Goal: Transaction & Acquisition: Purchase product/service

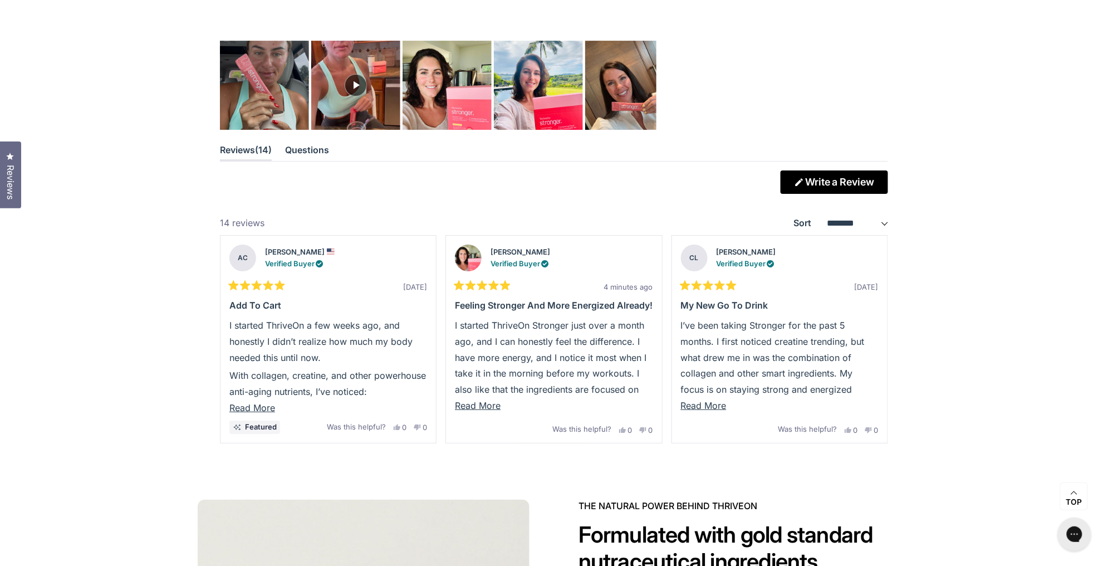
scroll to position [3090, 0]
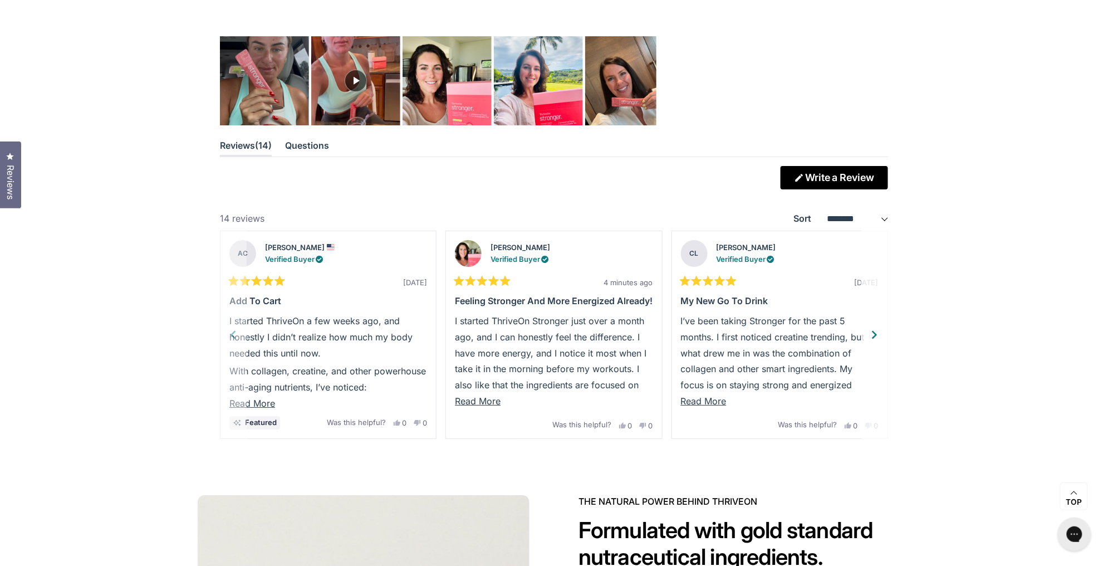
click at [233, 336] on p "I started ThriveOn a few weeks ago, and honestly I didn’t realize how much my b…" at bounding box center [328, 337] width 198 height 48
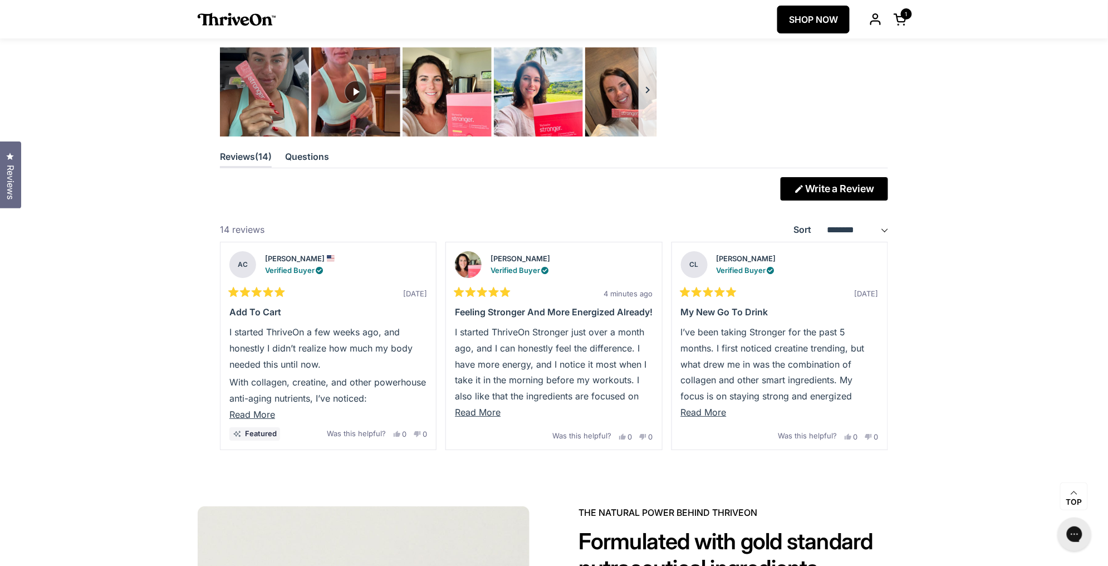
scroll to position [3079, 0]
click at [645, 89] on button "Carousel of customer-uploaded media. Press left and right arrows to navigate. P…" at bounding box center [648, 92] width 18 height 89
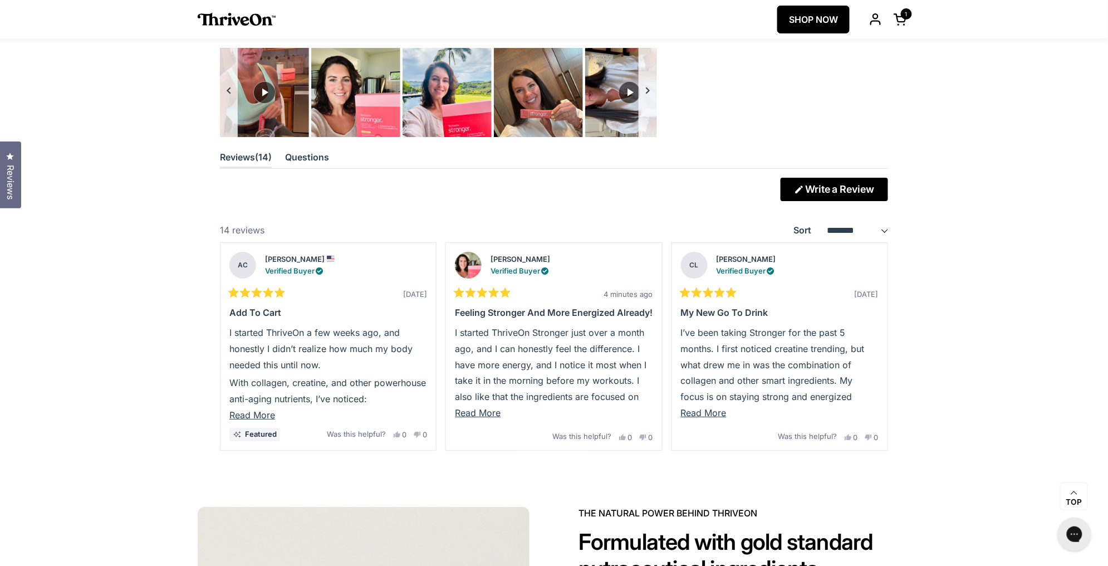
click at [653, 101] on button "Carousel of customer-uploaded media. Press left and right arrows to navigate. P…" at bounding box center [648, 92] width 18 height 89
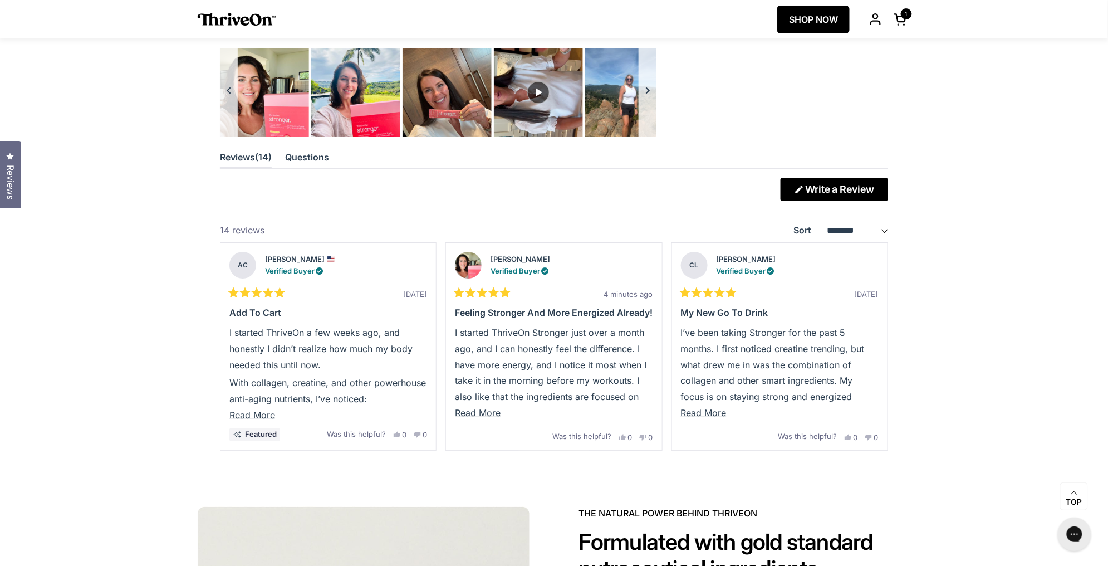
click at [228, 88] on button "Carousel of customer-uploaded media. Press left and right arrows to navigate. P…" at bounding box center [229, 92] width 18 height 89
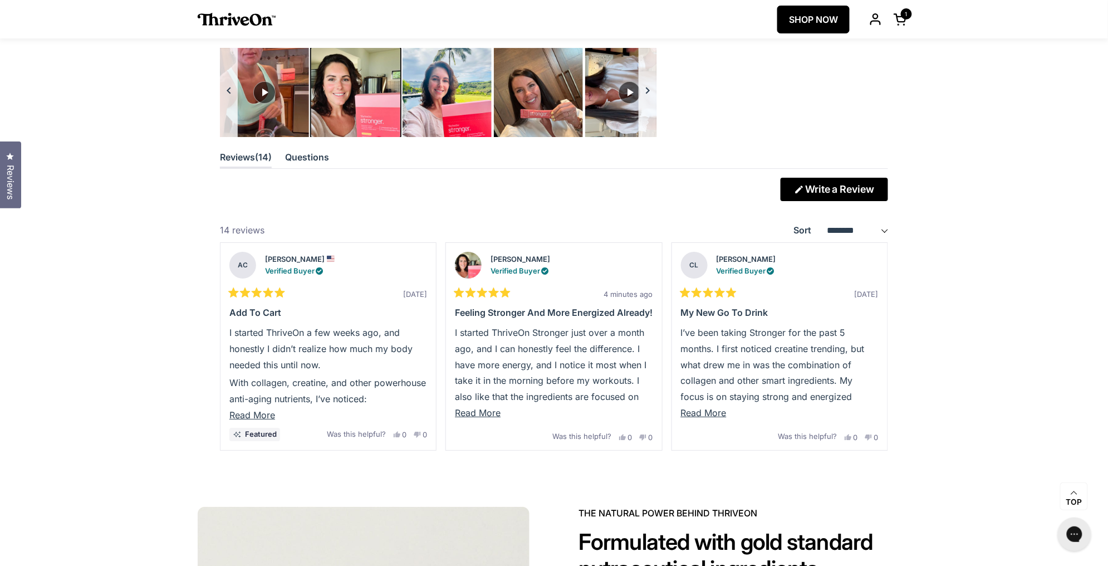
click at [344, 103] on img "Carousel of customer-uploaded media. Press left and right arrows to navigate. P…" at bounding box center [356, 93] width 94 height 94
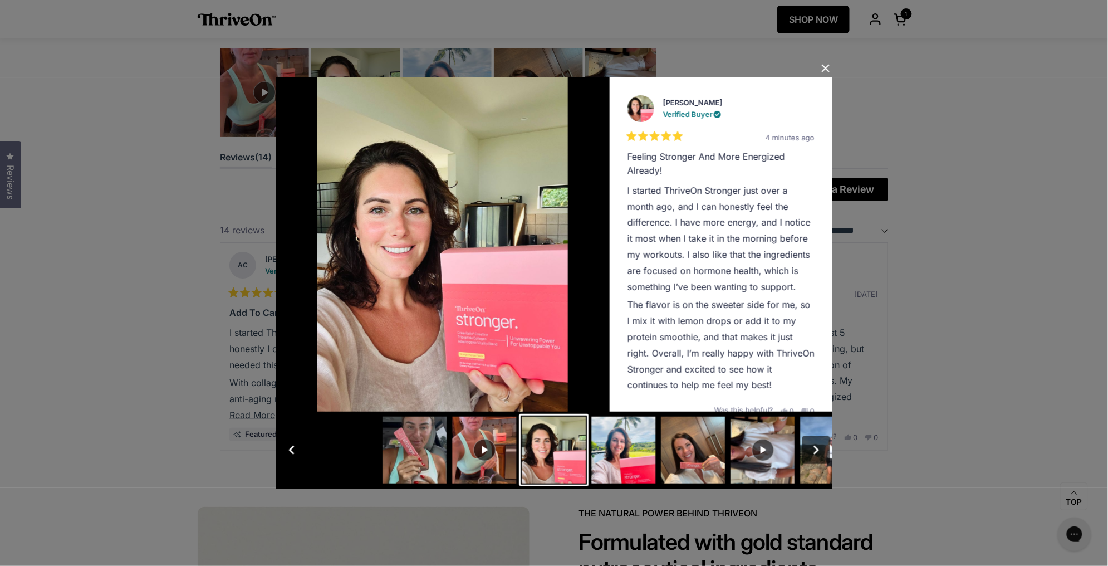
click at [628, 438] on button "Slide 4" at bounding box center [624, 450] width 70 height 72
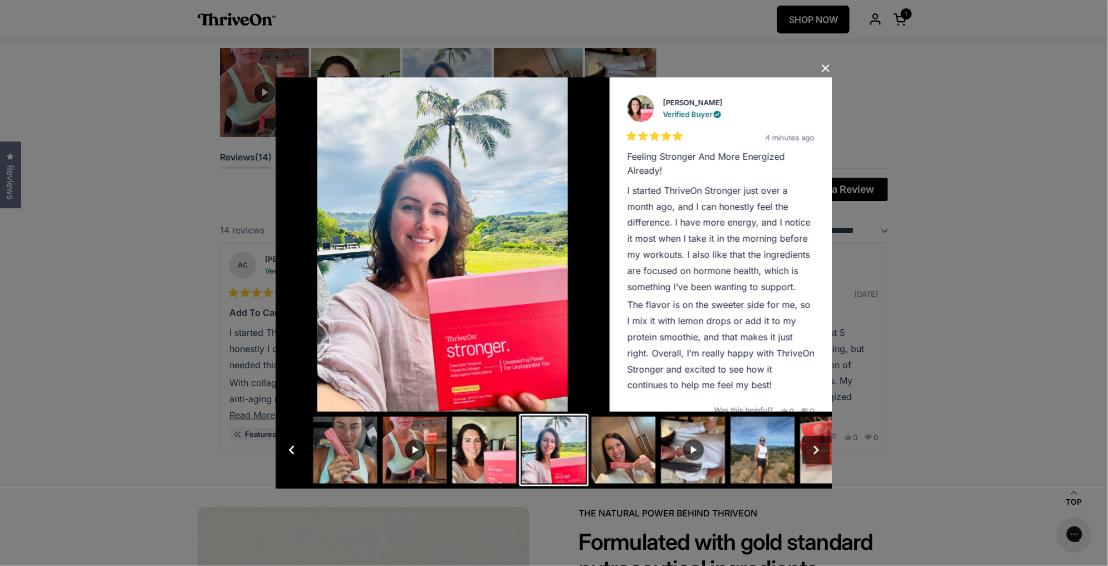
click at [827, 67] on button "Close Dialog" at bounding box center [826, 69] width 18 height 18
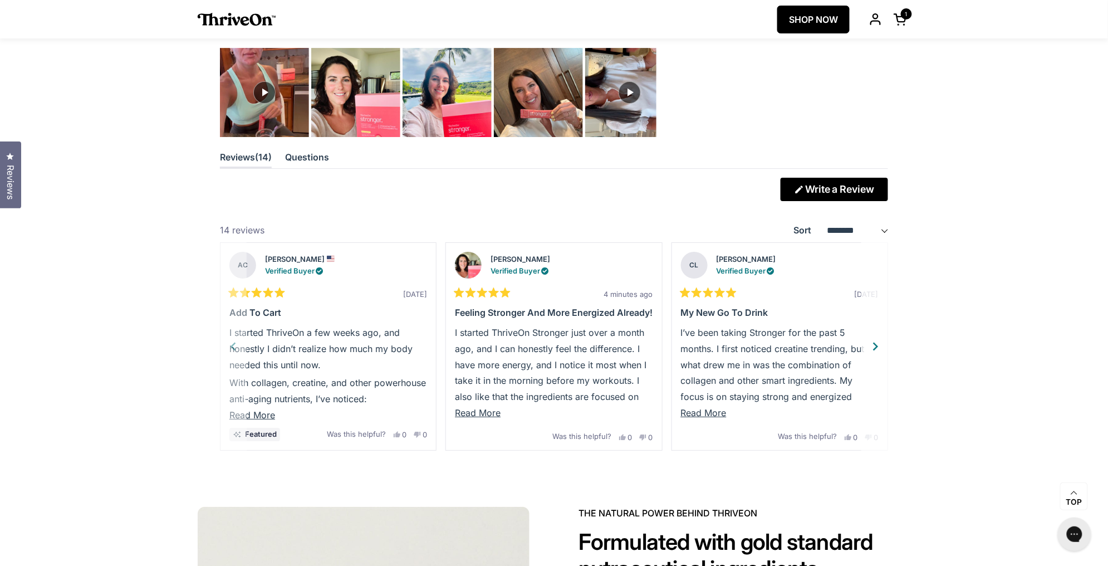
click at [880, 351] on div "Next" at bounding box center [876, 346] width 17 height 17
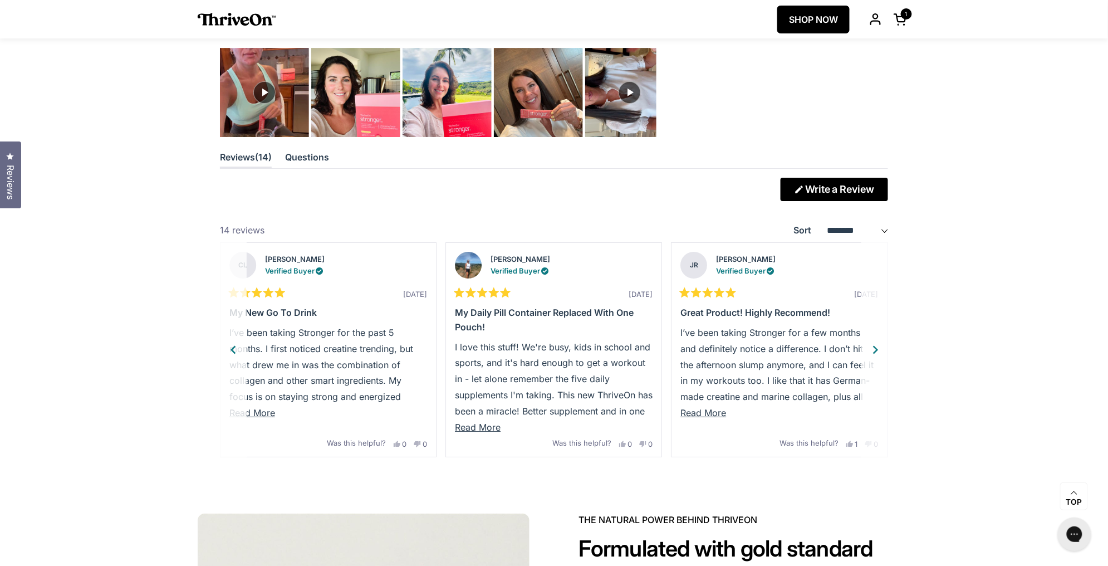
click at [880, 351] on div "Next" at bounding box center [876, 349] width 17 height 17
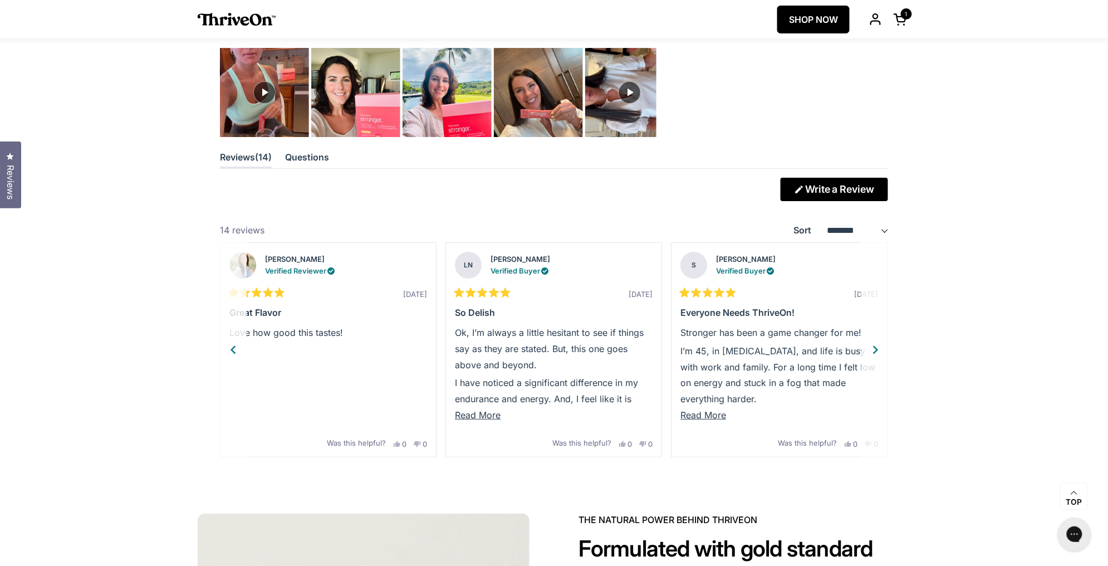
click at [880, 351] on div "Next" at bounding box center [876, 349] width 17 height 17
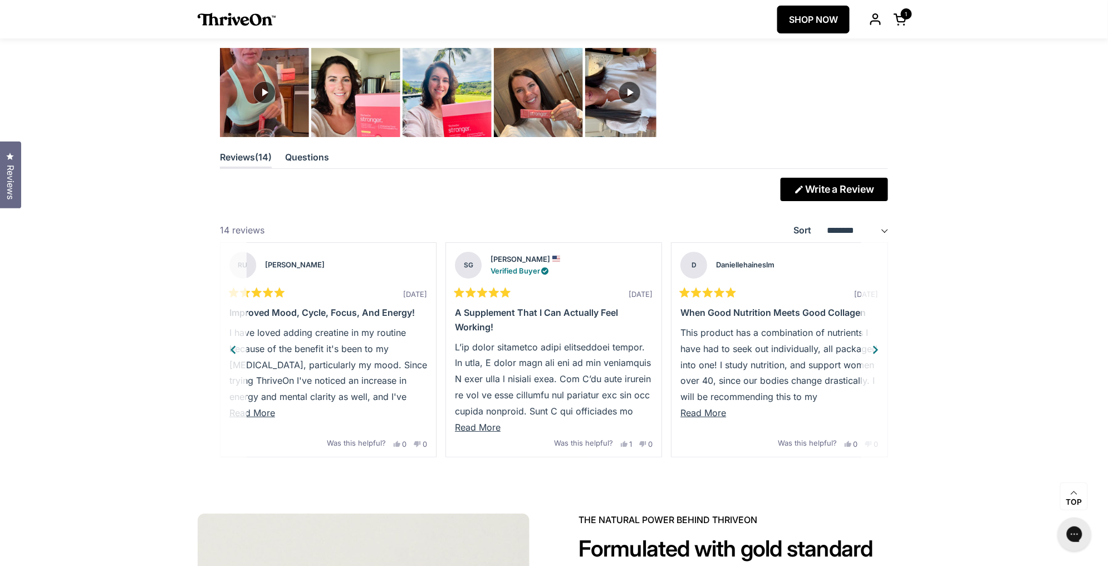
click at [880, 352] on div "Next" at bounding box center [876, 349] width 17 height 17
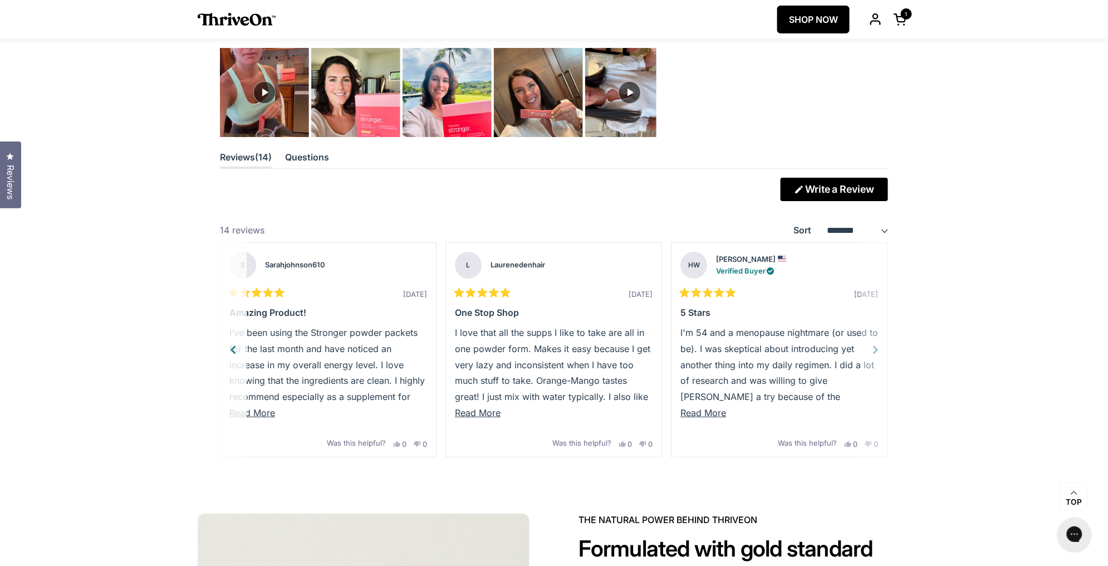
click at [880, 352] on div "Rated 5 out of 5 stars 1 month ago 5 Stars I'm 54 and a menopause nightmare (or…" at bounding box center [779, 350] width 215 height 214
click at [241, 349] on button "Previous" at bounding box center [233, 349] width 27 height 215
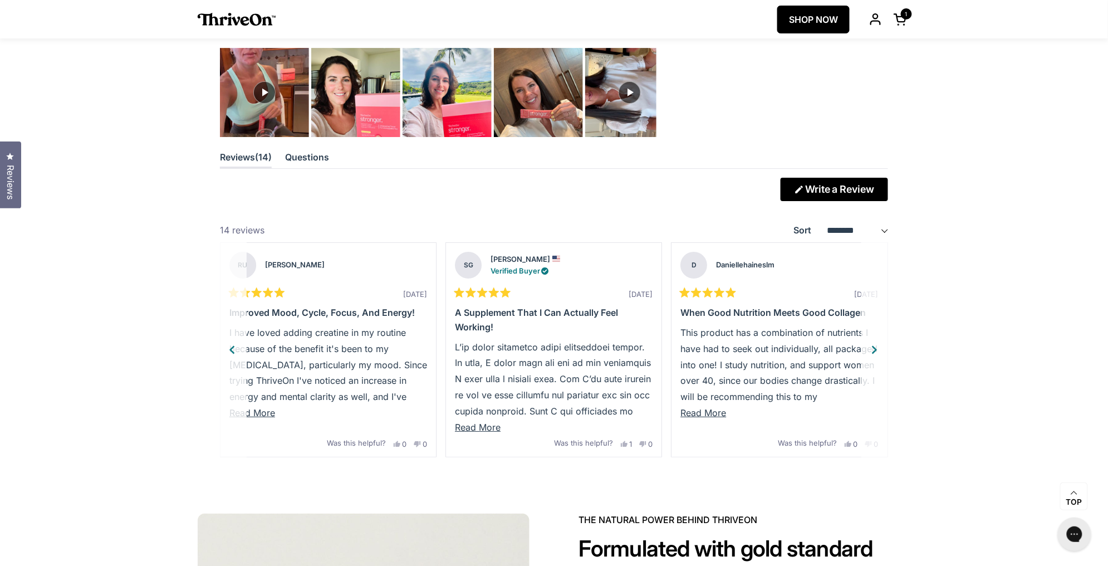
click at [241, 349] on div "Previous" at bounding box center [232, 349] width 17 height 17
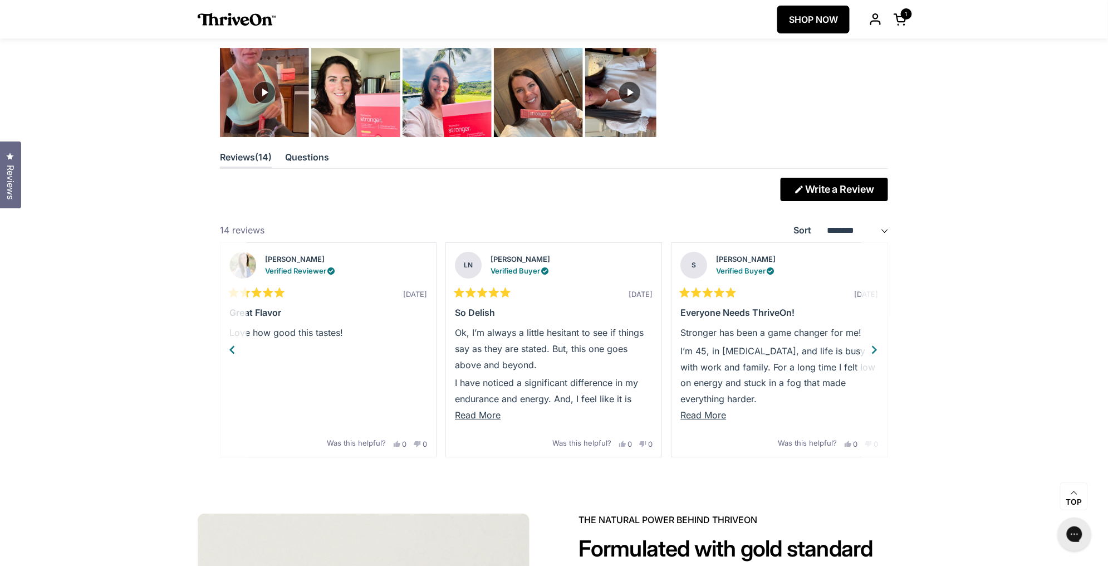
click at [241, 349] on button "Previous" at bounding box center [233, 349] width 27 height 215
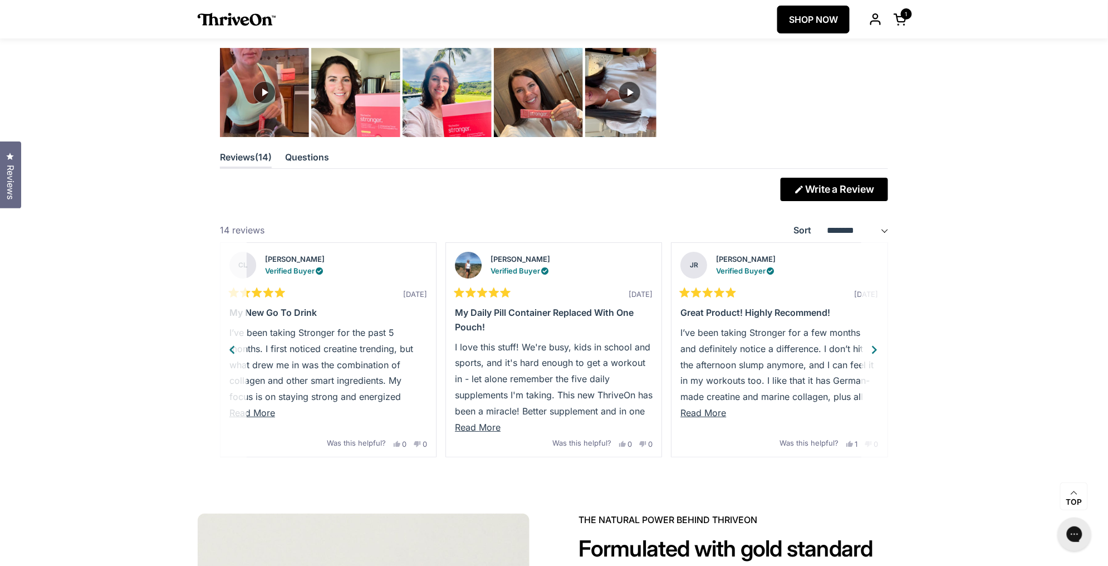
click at [241, 349] on button "Previous" at bounding box center [233, 349] width 27 height 215
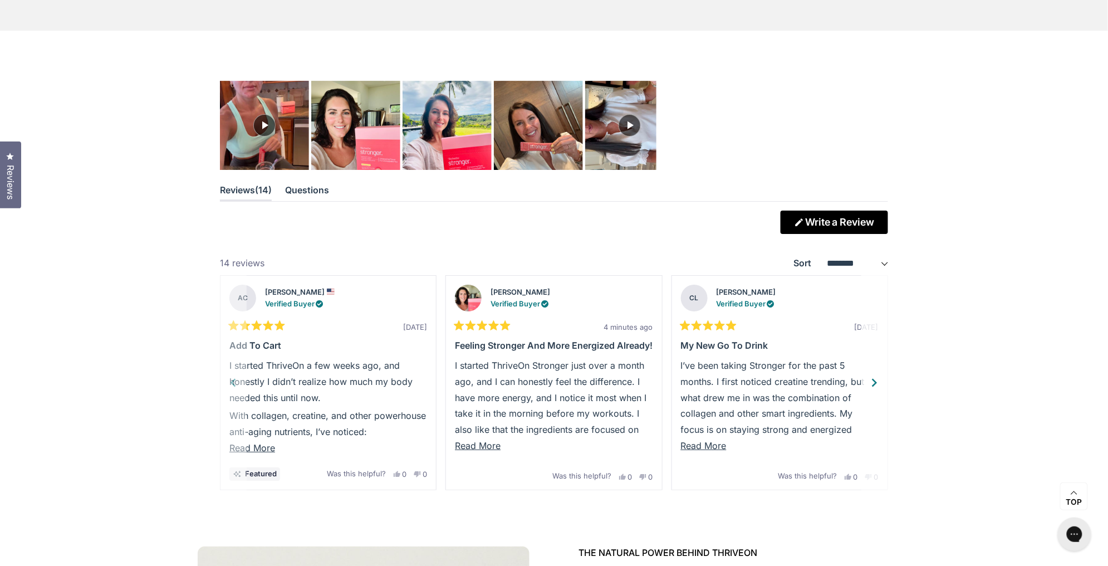
scroll to position [3052, 0]
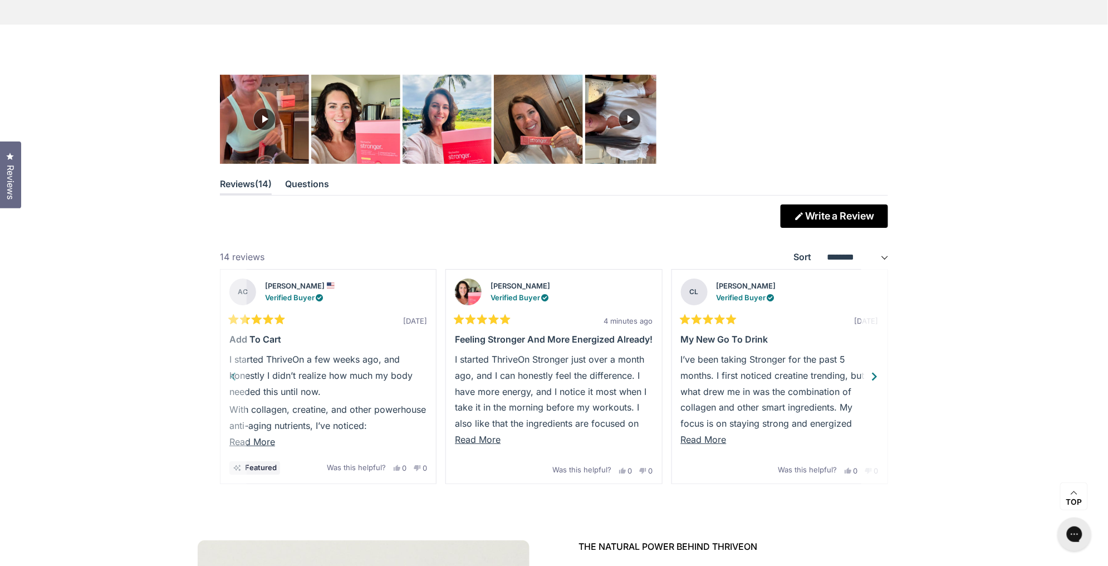
click at [484, 445] on span "Read More" at bounding box center [478, 439] width 46 height 11
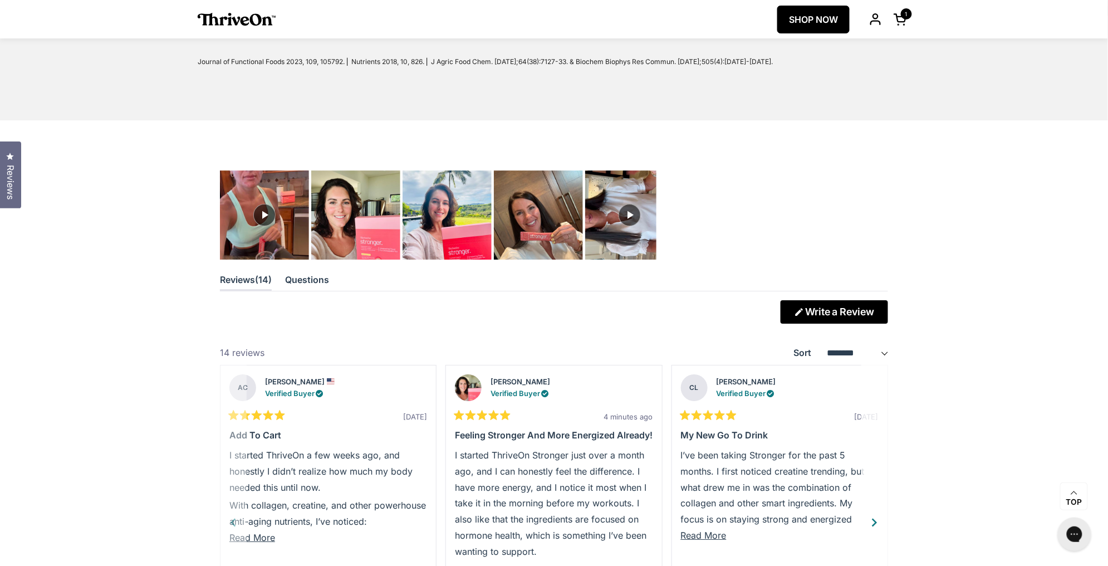
scroll to position [2954, 0]
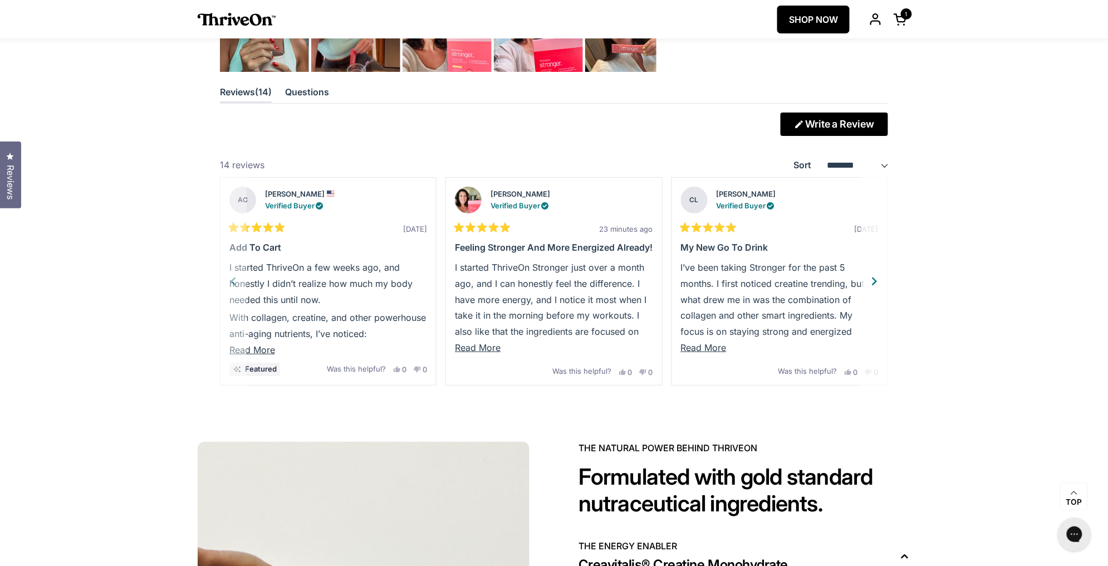
scroll to position [3127, 0]
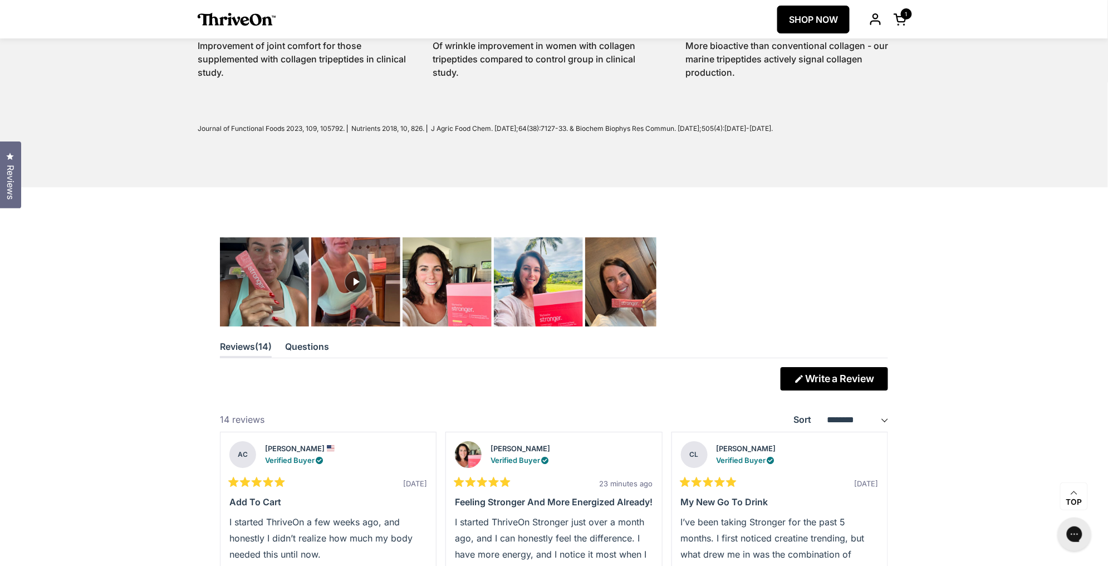
scroll to position [2882, 0]
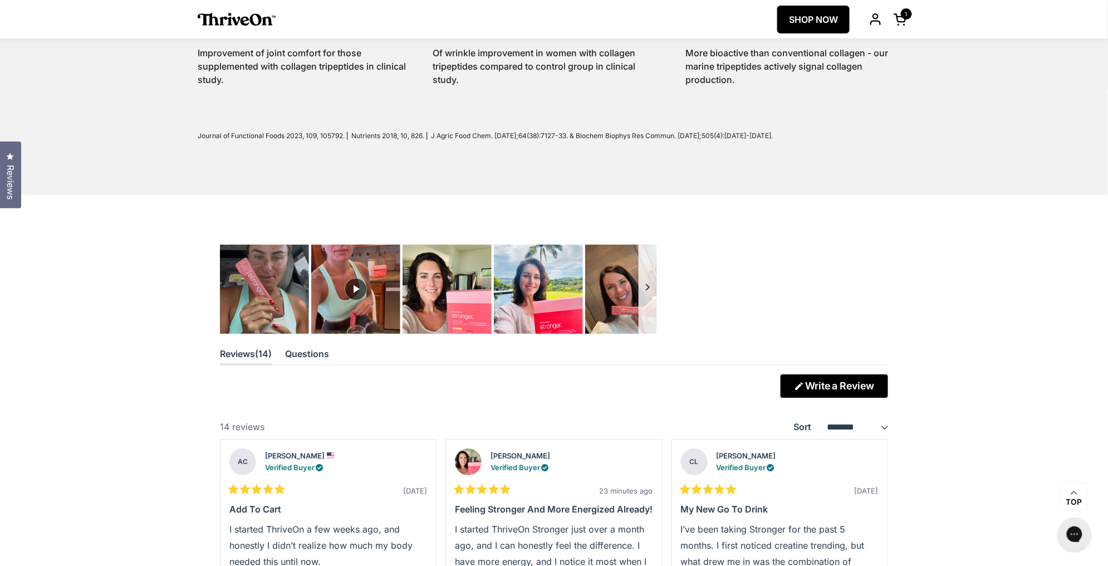
click at [647, 292] on button "Carousel of customer-uploaded media. Press left and right arrows to navigate. P…" at bounding box center [648, 288] width 18 height 89
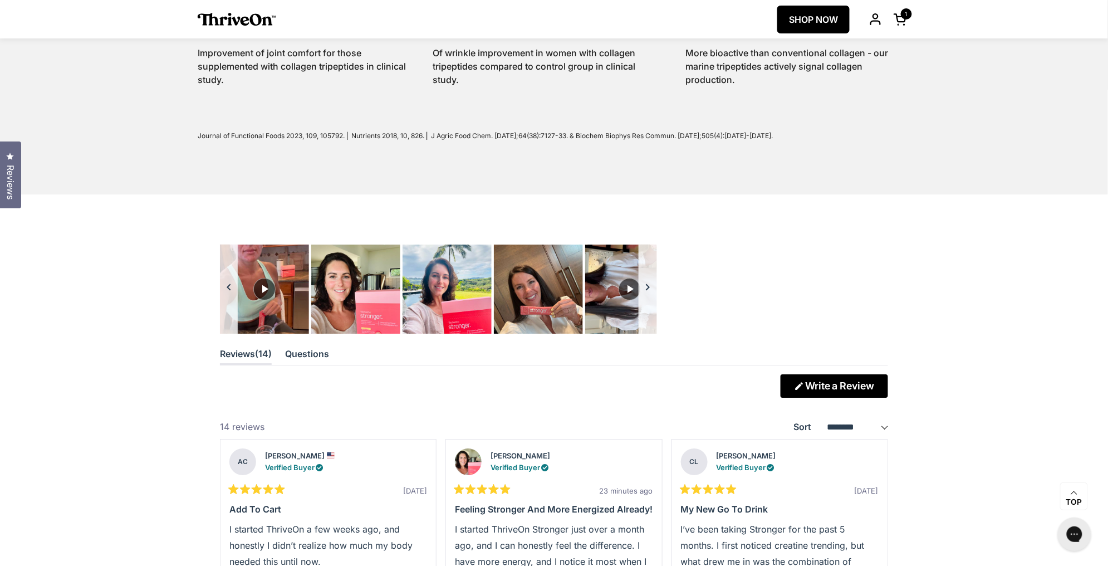
click at [647, 292] on button "Carousel of customer-uploaded media. Press left and right arrows to navigate. P…" at bounding box center [648, 288] width 18 height 89
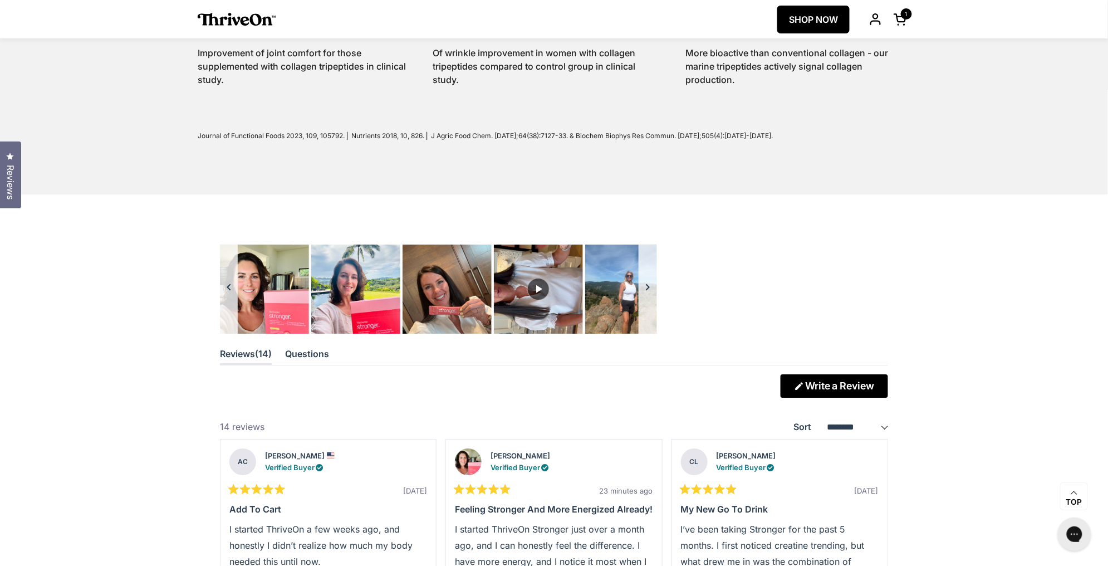
click at [647, 292] on button "Carousel of customer-uploaded media. Press left and right arrows to navigate. P…" at bounding box center [648, 288] width 18 height 89
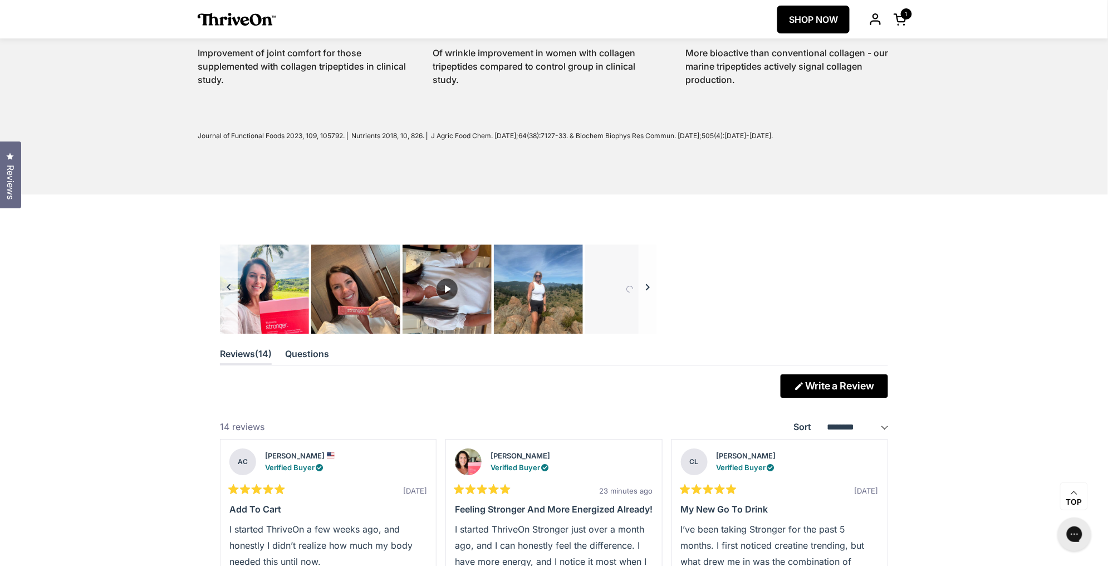
click at [647, 292] on button "Carousel of customer-uploaded media. Press left and right arrows to navigate. P…" at bounding box center [648, 288] width 18 height 89
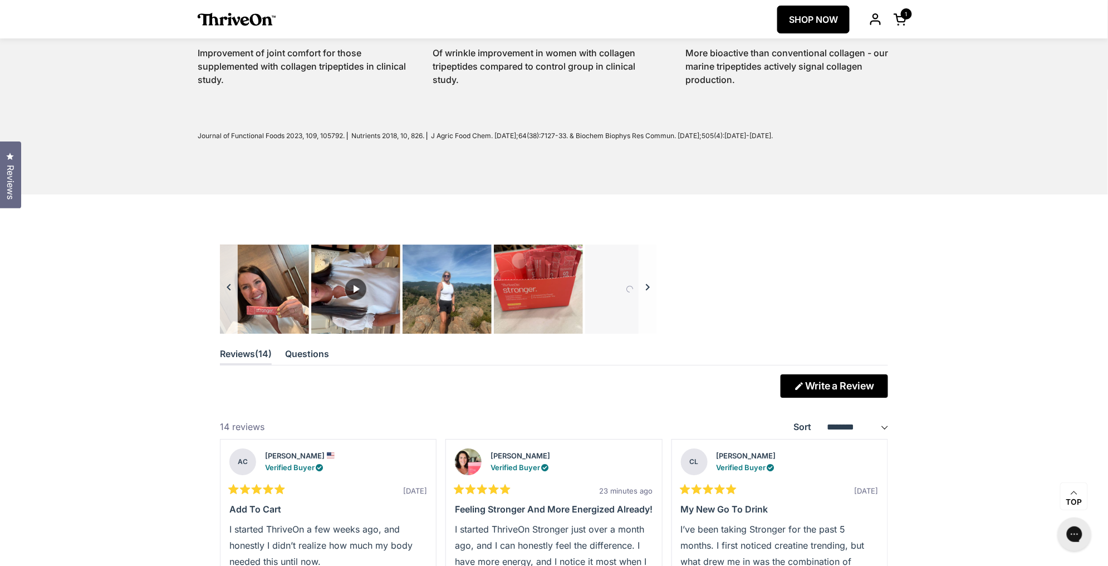
click at [647, 292] on button "Carousel of customer-uploaded media. Press left and right arrows to navigate. P…" at bounding box center [648, 288] width 18 height 89
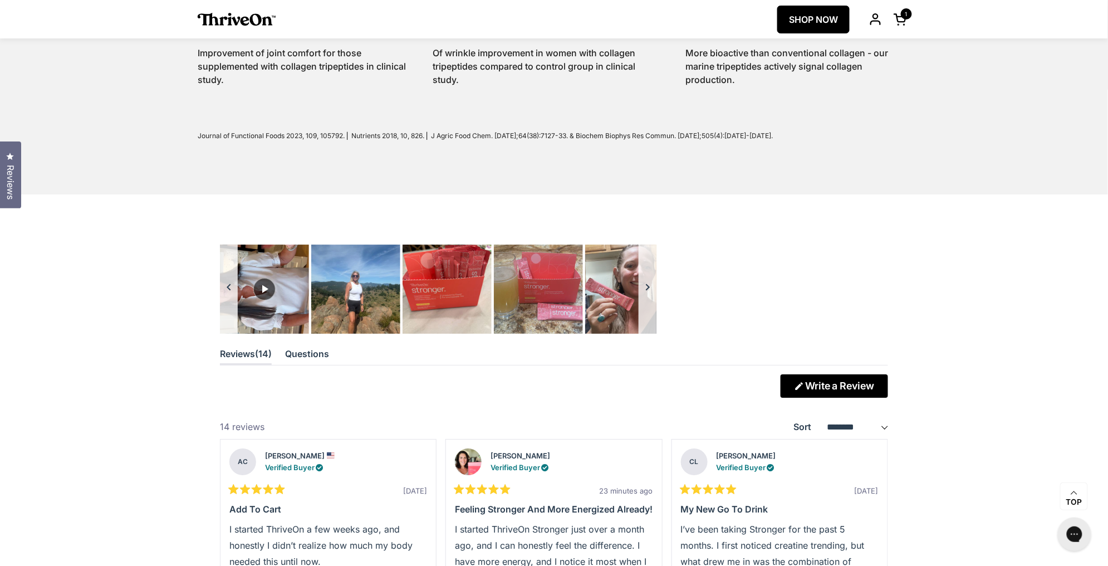
click at [647, 292] on button "Carousel of customer-uploaded media. Press left and right arrows to navigate. P…" at bounding box center [648, 288] width 18 height 89
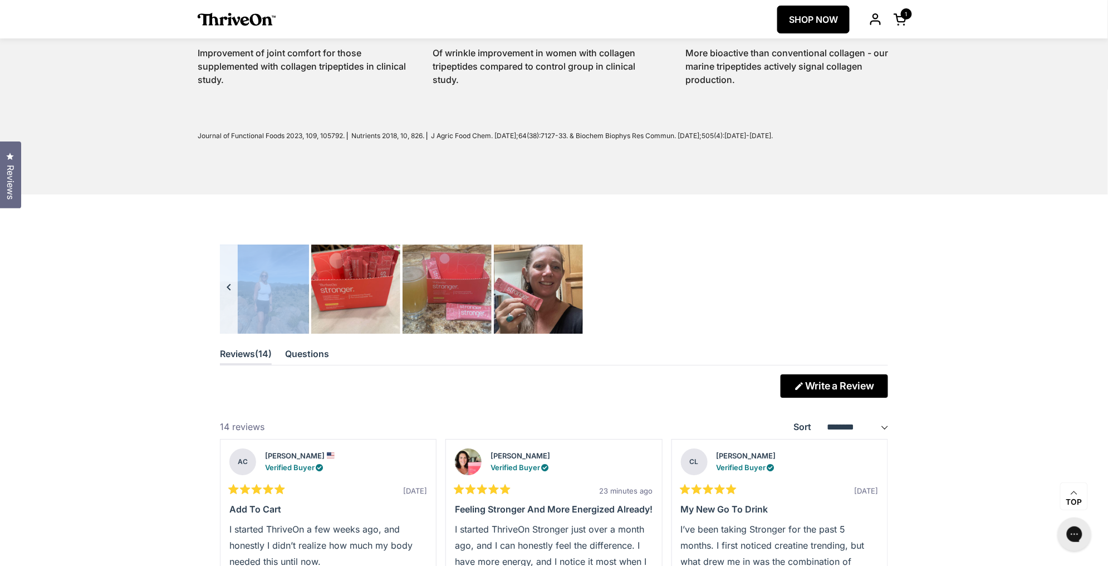
click at [647, 292] on div "Carousel of customer-uploaded media. Press left and right arrows to navigate. P…" at bounding box center [438, 288] width 437 height 89
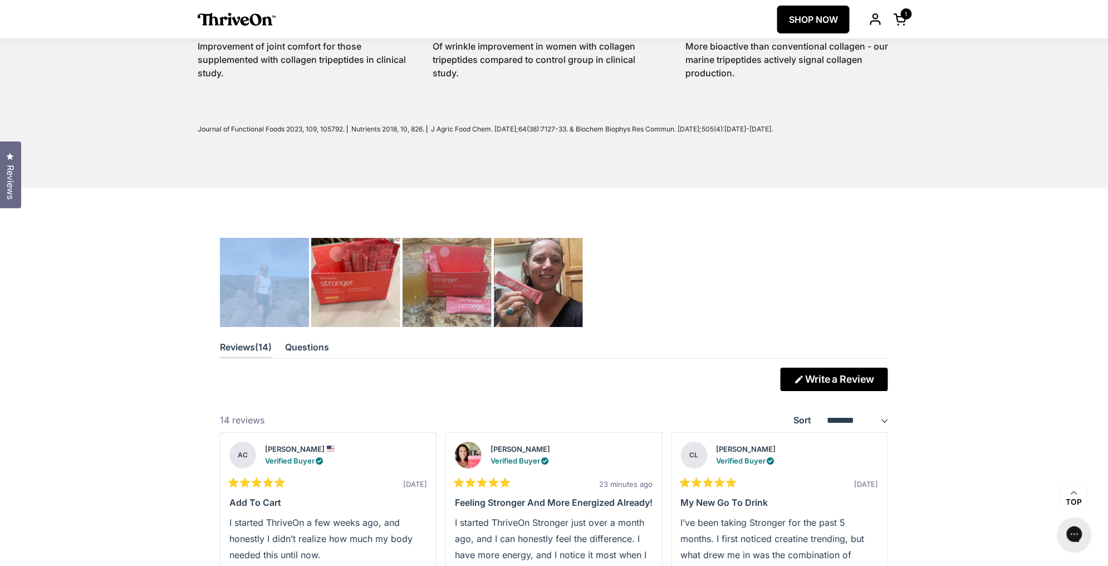
scroll to position [2861, 0]
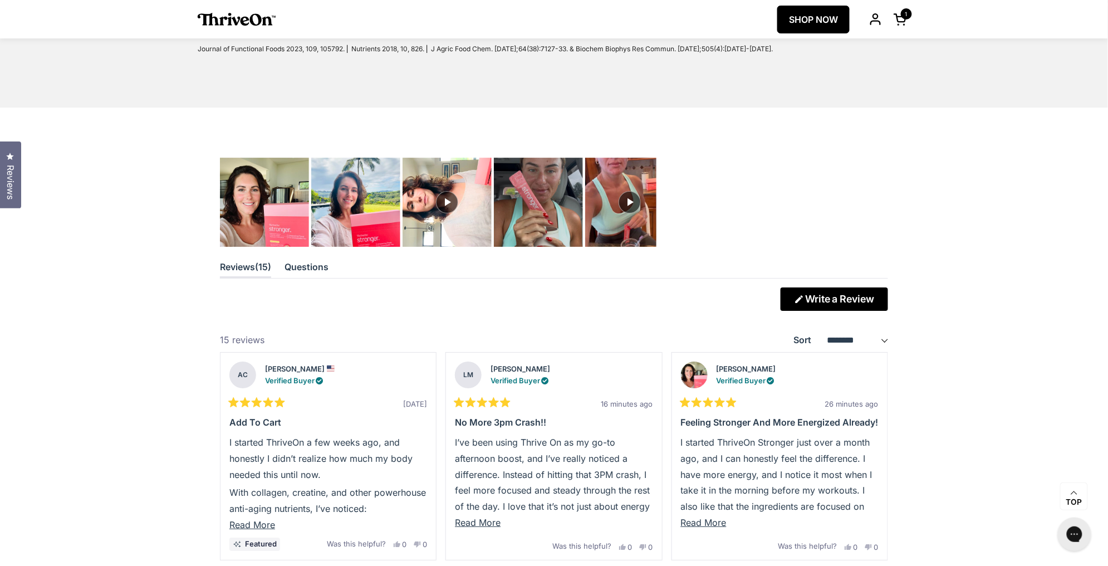
scroll to position [2967, 0]
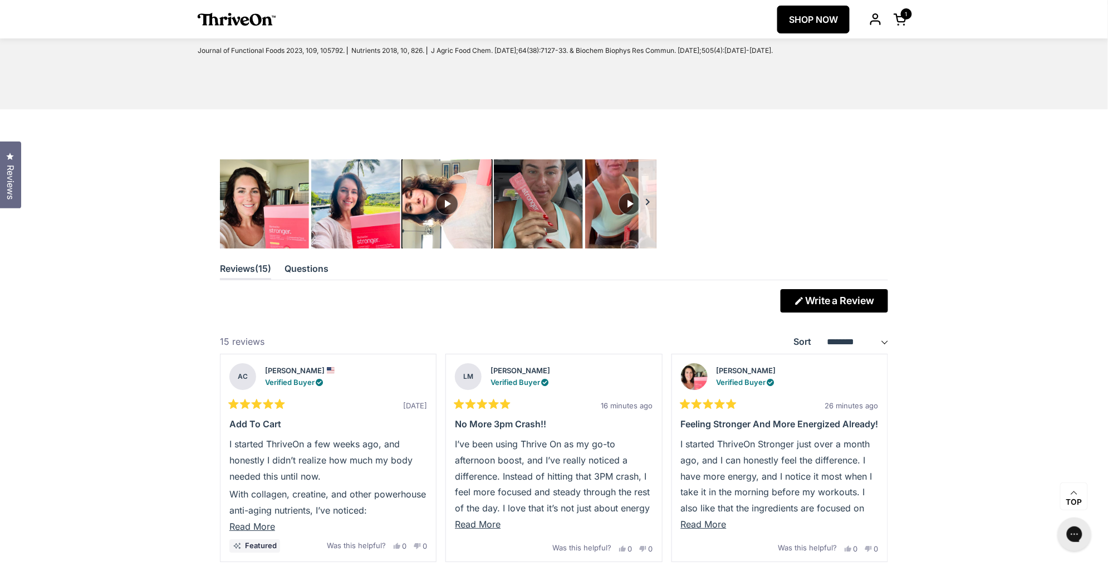
click at [452, 213] on img "Carousel of customer-uploaded media. Press left and right arrows to navigate. P…" at bounding box center [447, 204] width 94 height 94
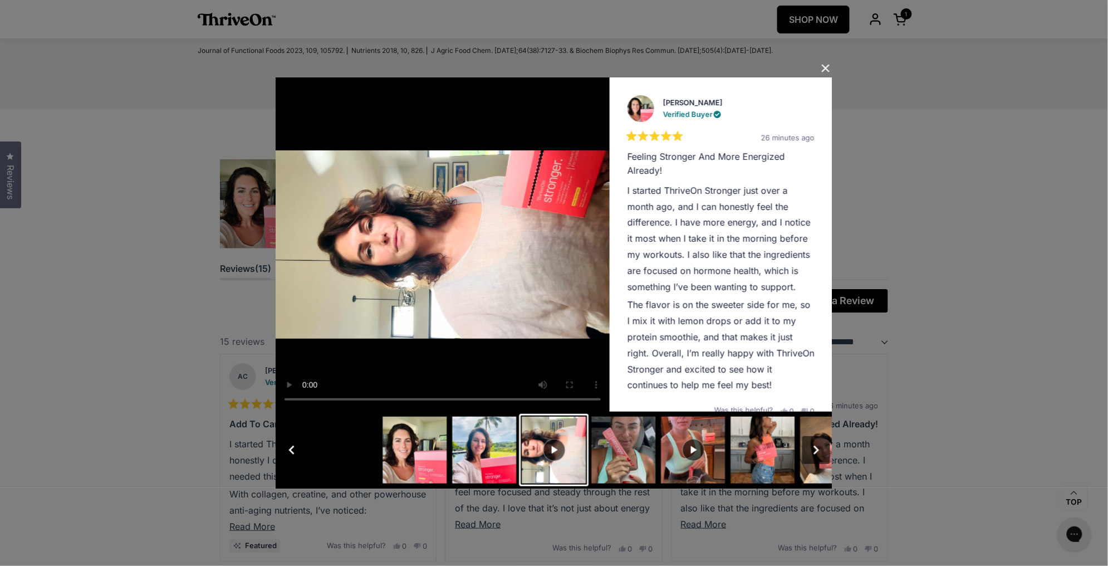
click at [764, 438] on button "Slide 6" at bounding box center [763, 450] width 70 height 72
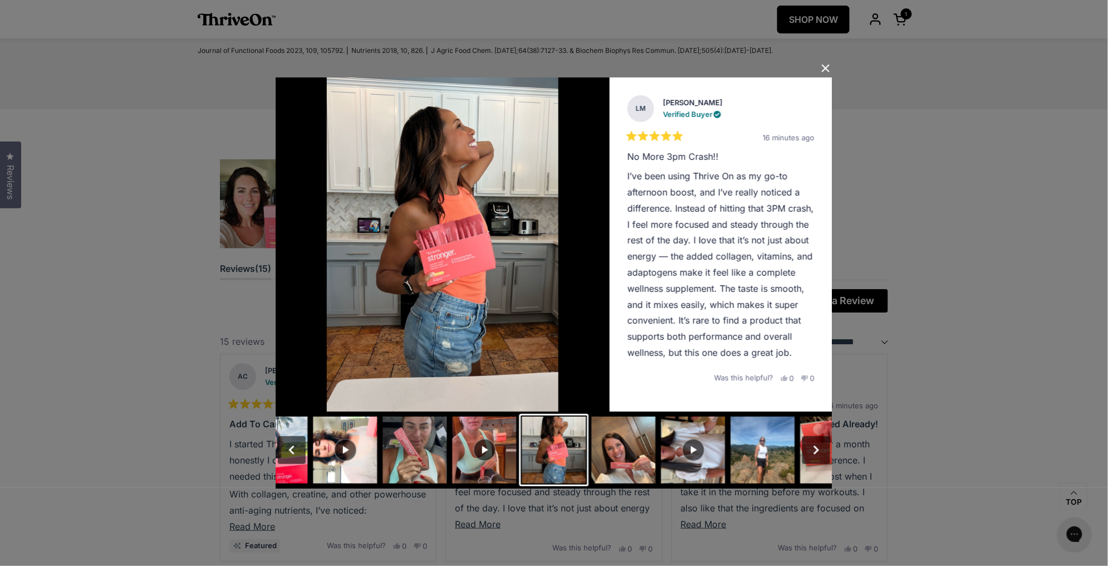
click at [825, 64] on button "Close Dialog" at bounding box center [826, 69] width 18 height 18
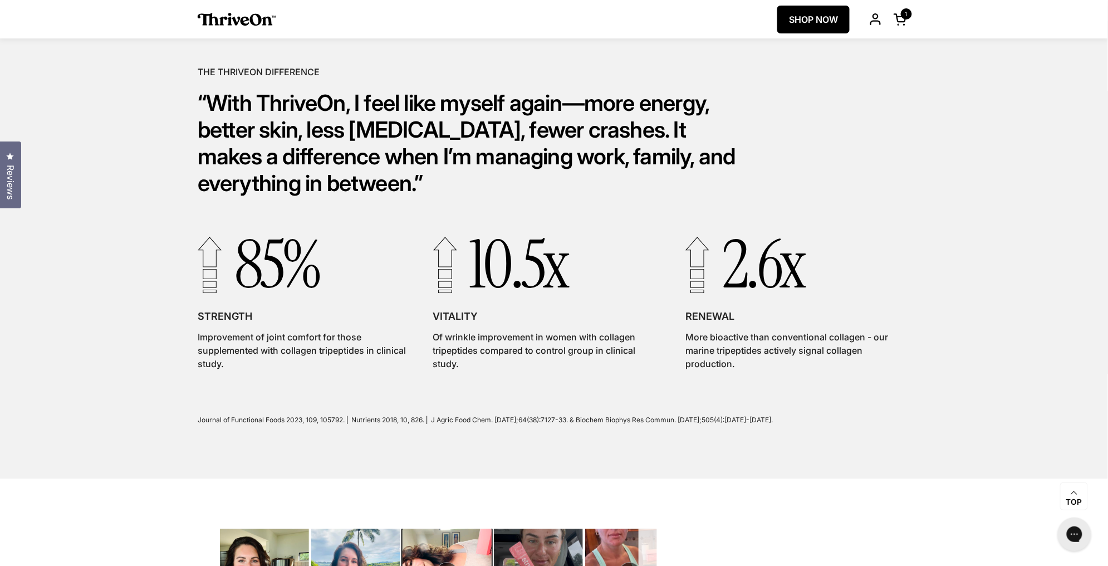
scroll to position [2597, 0]
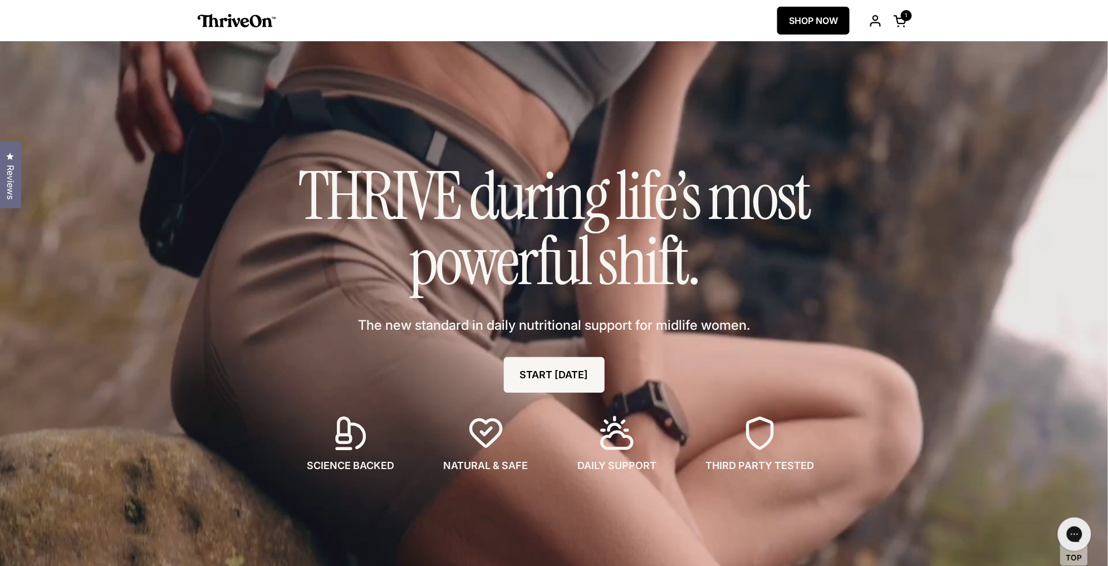
scroll to position [2597, 0]
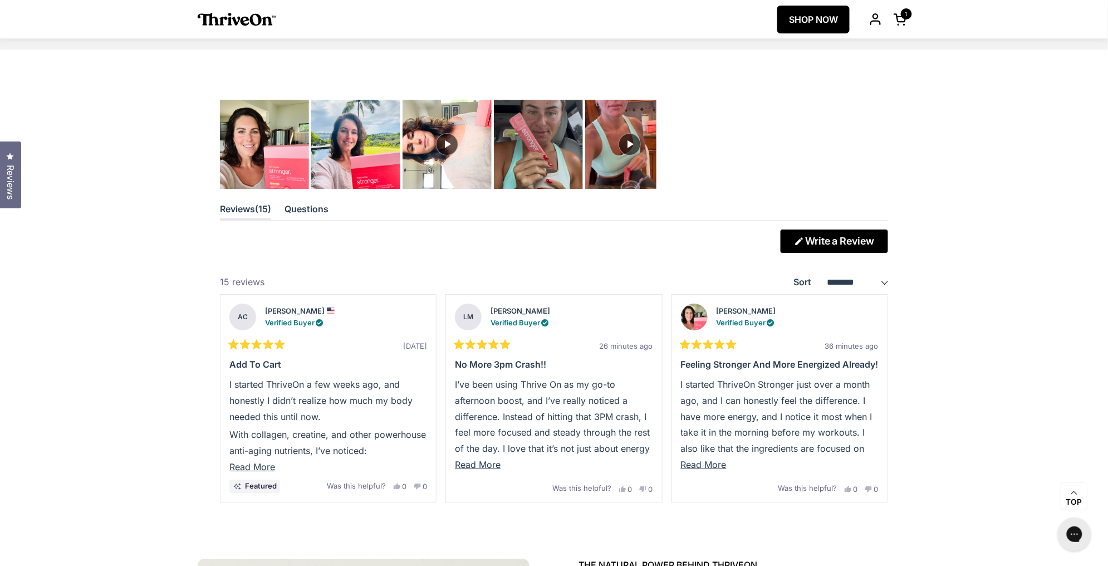
scroll to position [3027, 0]
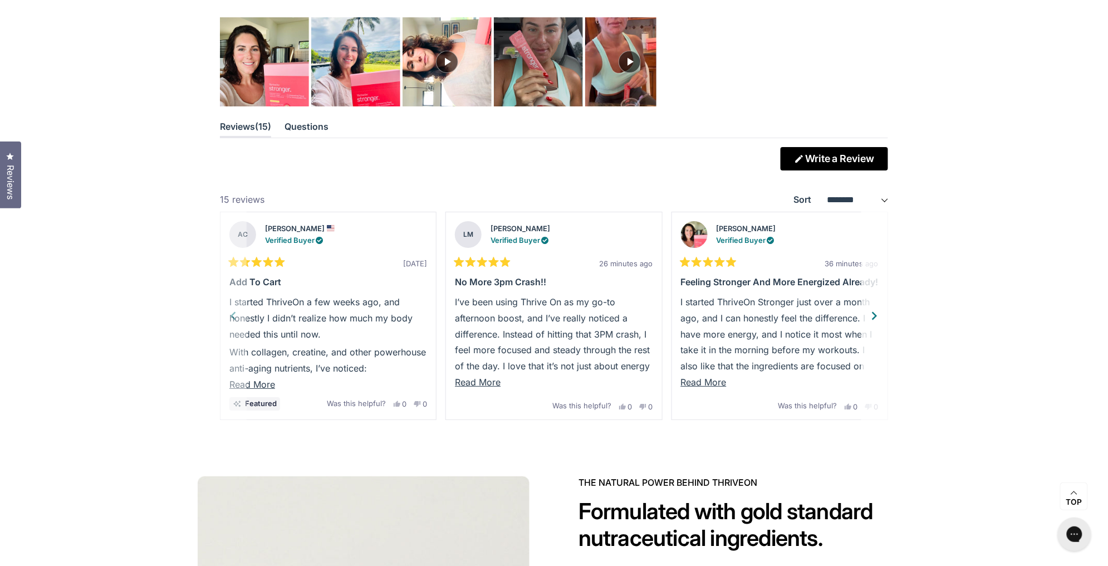
scroll to position [3125, 0]
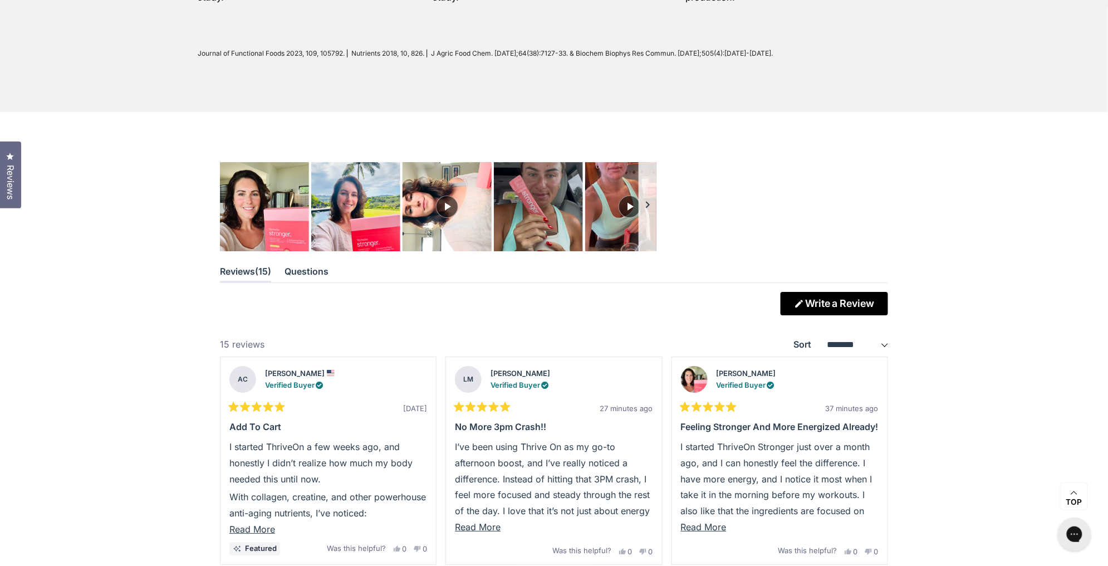
scroll to position [2988, 0]
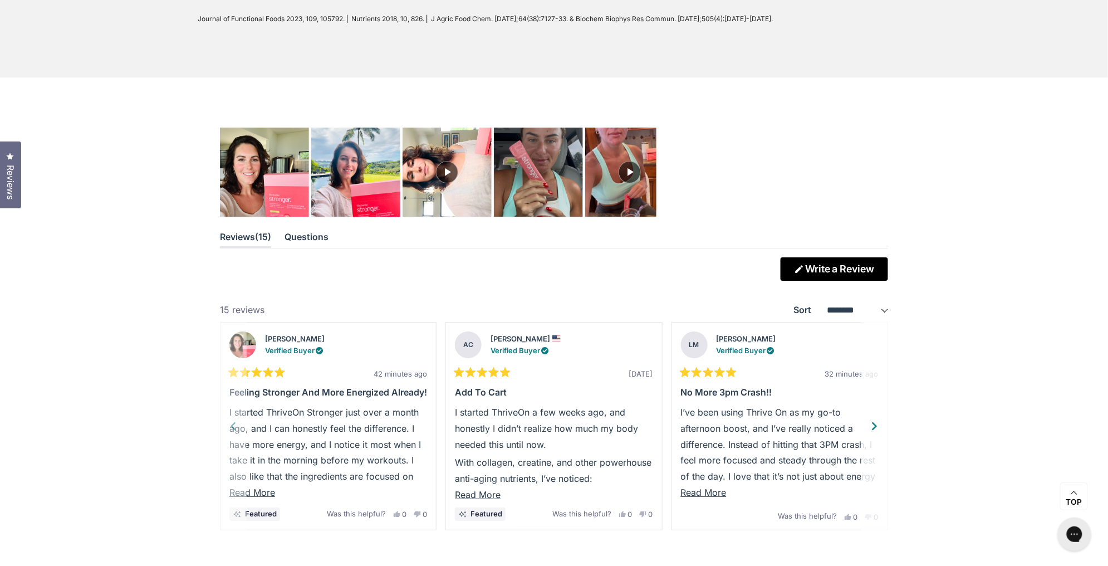
scroll to position [3000, 0]
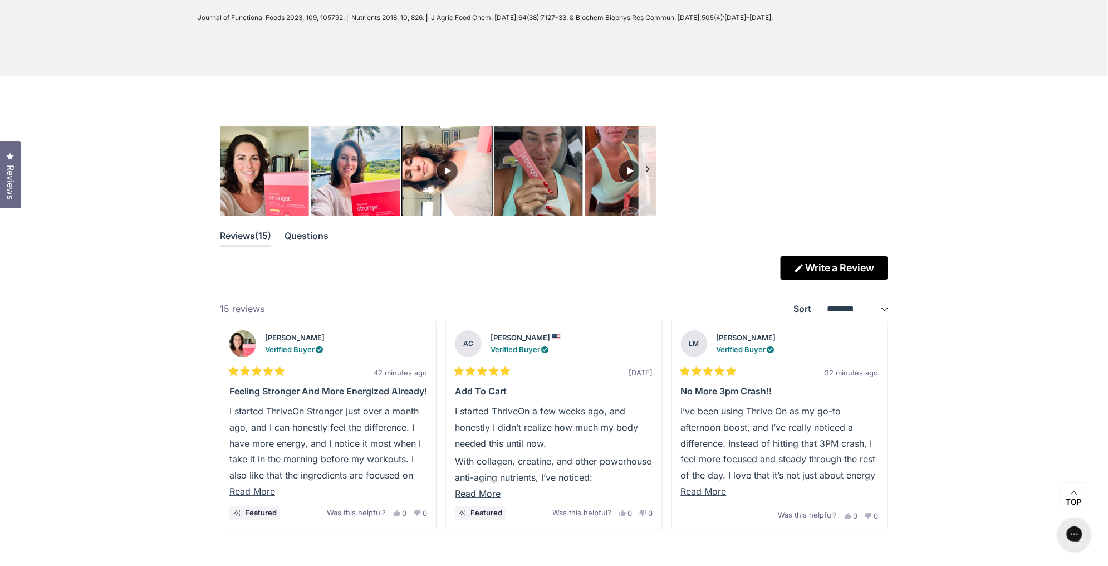
click at [460, 195] on img "Carousel of customer-uploaded media. Press left and right arrows to navigate. P…" at bounding box center [447, 171] width 94 height 94
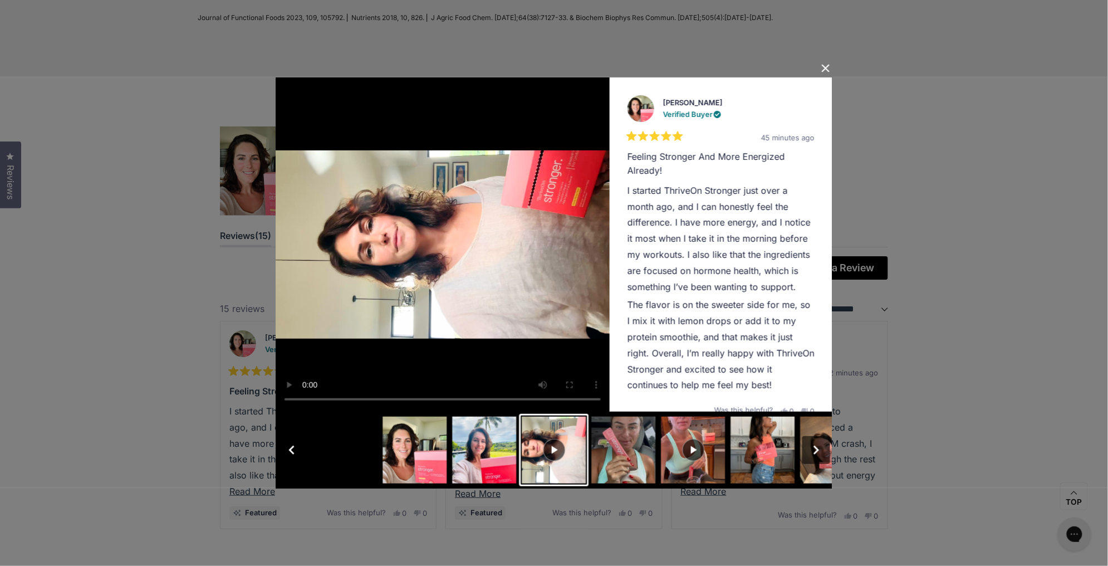
click at [825, 68] on button "Close Dialog" at bounding box center [826, 69] width 18 height 18
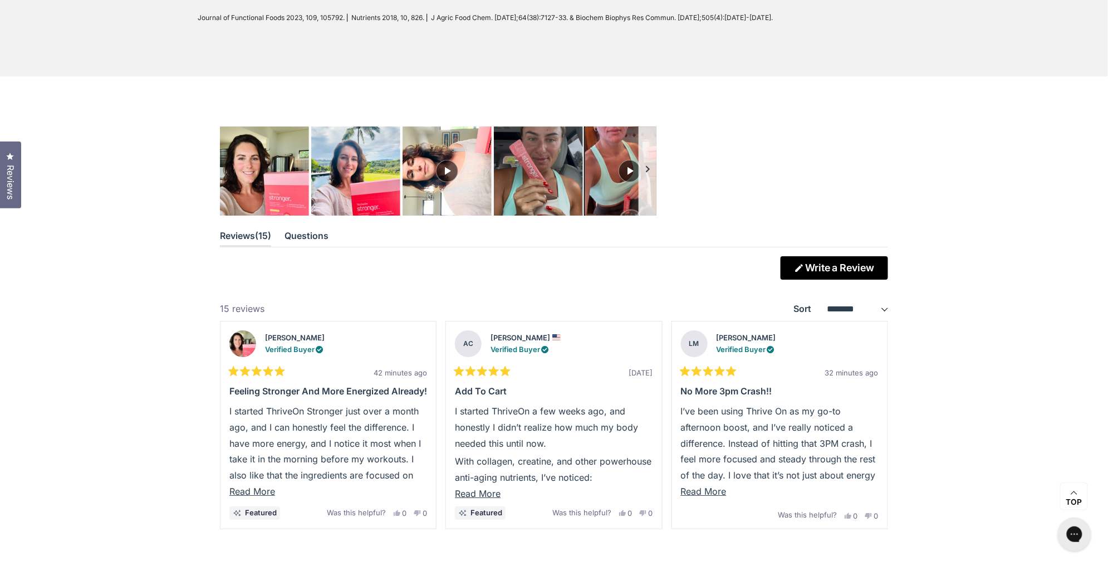
click at [614, 198] on img "Carousel of customer-uploaded media. Press left and right arrows to navigate. P…" at bounding box center [630, 171] width 94 height 94
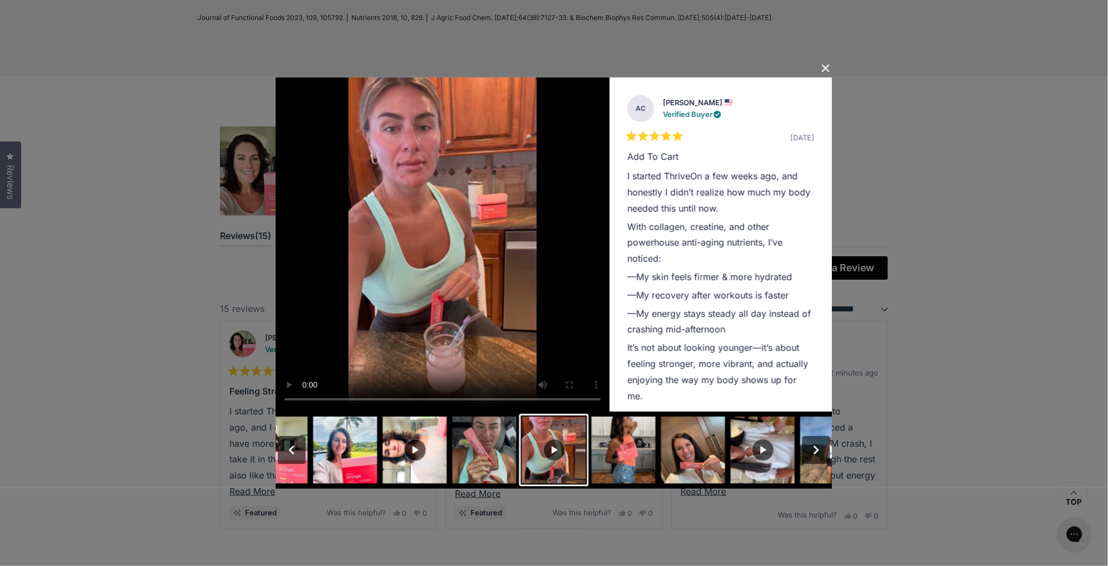
click at [827, 63] on button "Close Dialog" at bounding box center [826, 69] width 18 height 18
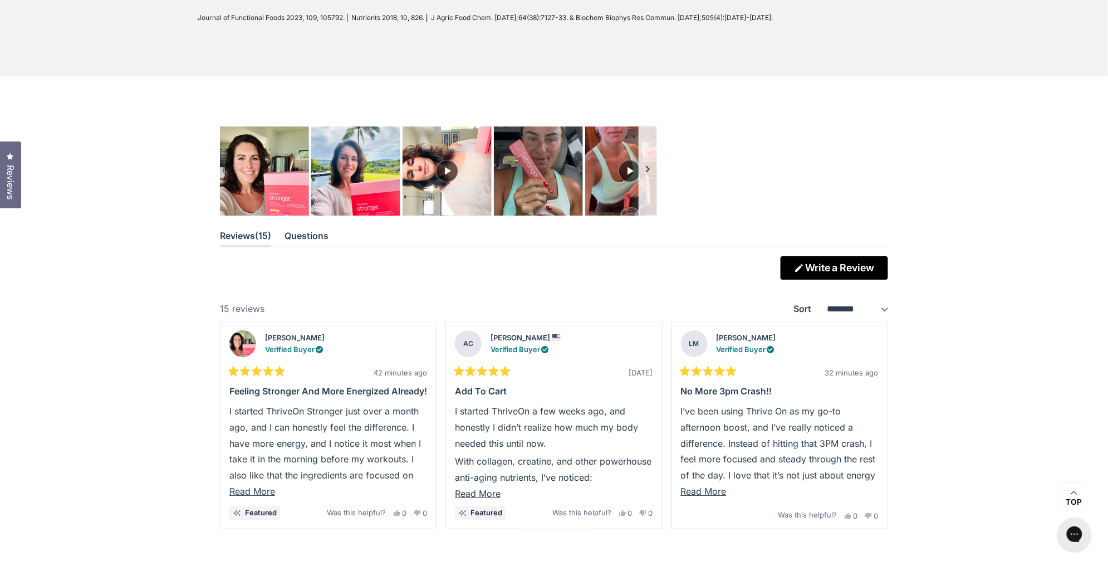
click at [653, 184] on button "Carousel of customer-uploaded media. Press left and right arrows to navigate. P…" at bounding box center [648, 170] width 18 height 89
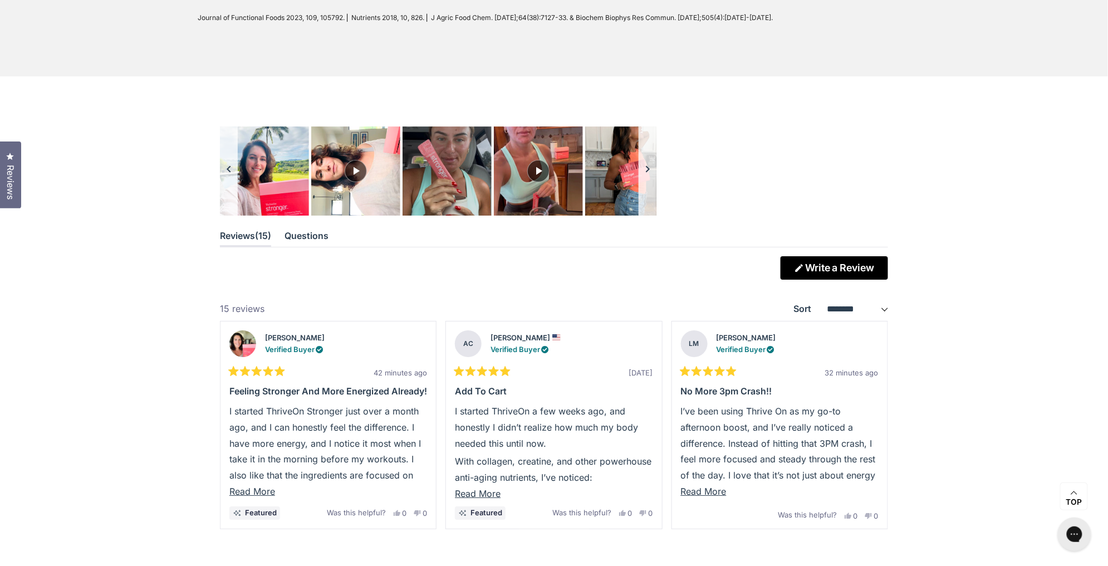
click at [653, 184] on button "Carousel of customer-uploaded media. Press left and right arrows to navigate. P…" at bounding box center [648, 170] width 18 height 89
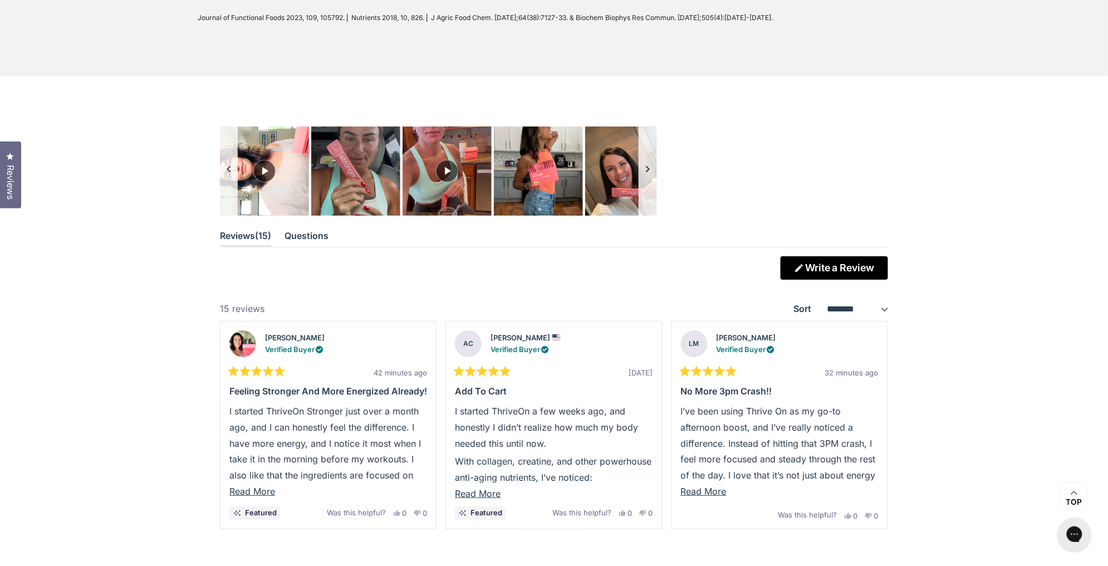
click at [653, 184] on button "Carousel of customer-uploaded media. Press left and right arrows to navigate. P…" at bounding box center [648, 170] width 18 height 89
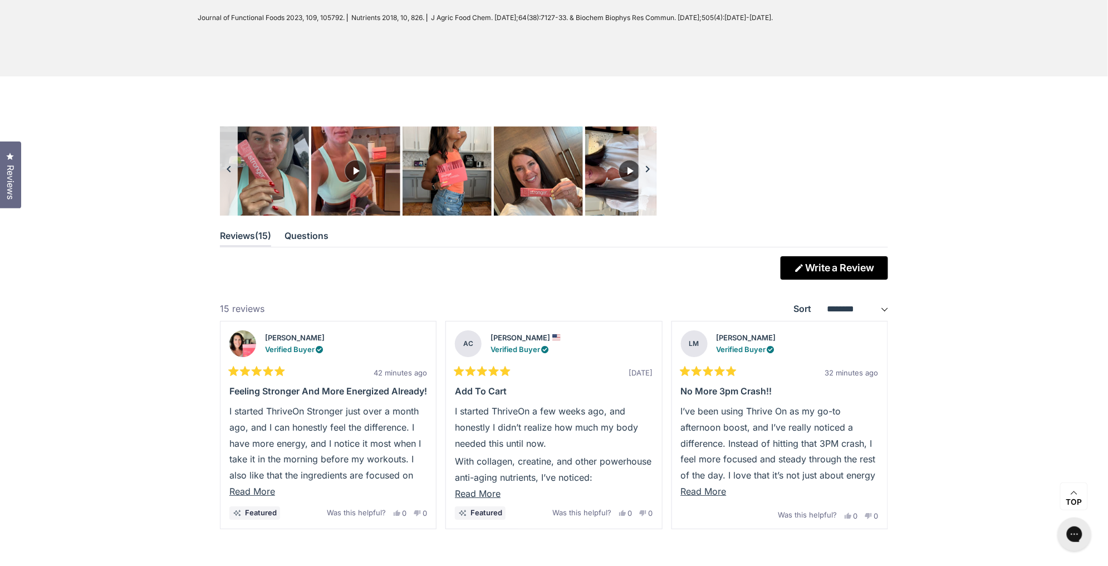
click at [653, 184] on button "Carousel of customer-uploaded media. Press left and right arrows to navigate. P…" at bounding box center [648, 170] width 18 height 89
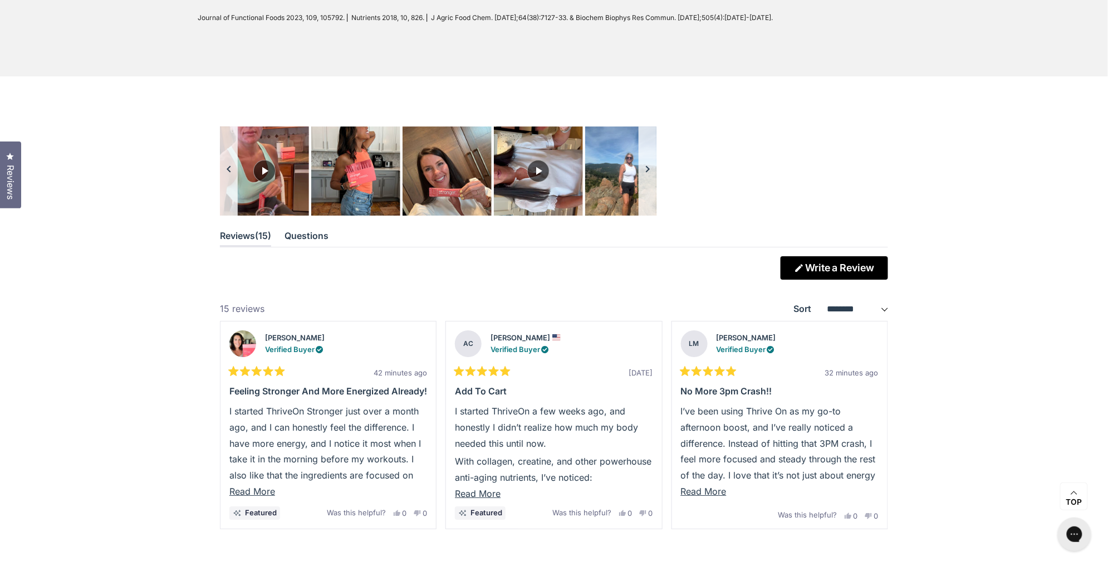
click at [653, 184] on button "Carousel of customer-uploaded media. Press left and right arrows to navigate. P…" at bounding box center [648, 170] width 18 height 89
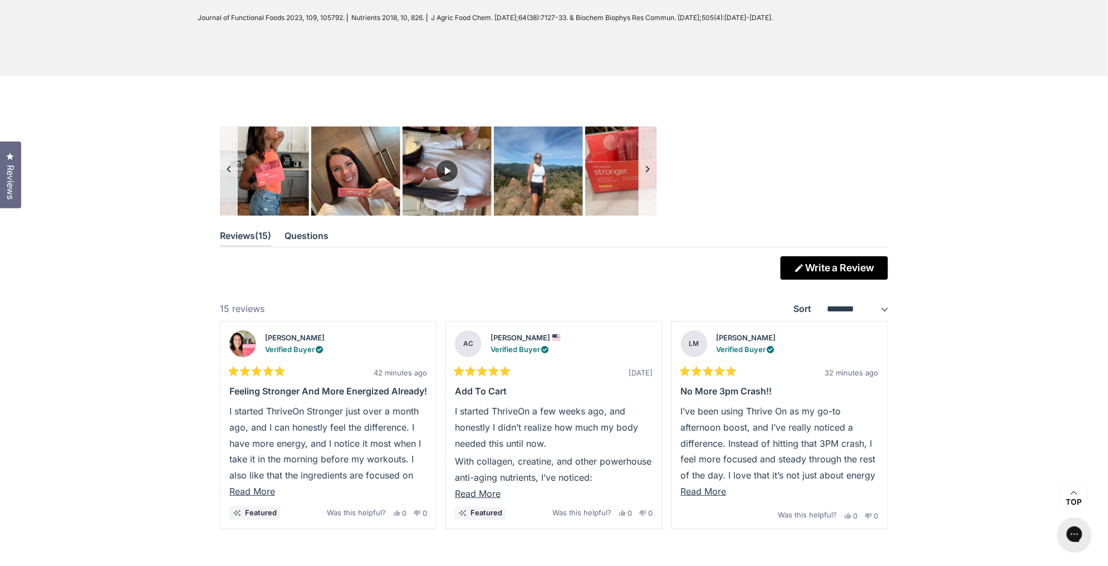
click at [653, 184] on button "Carousel of customer-uploaded media. Press left and right arrows to navigate. P…" at bounding box center [648, 170] width 18 height 89
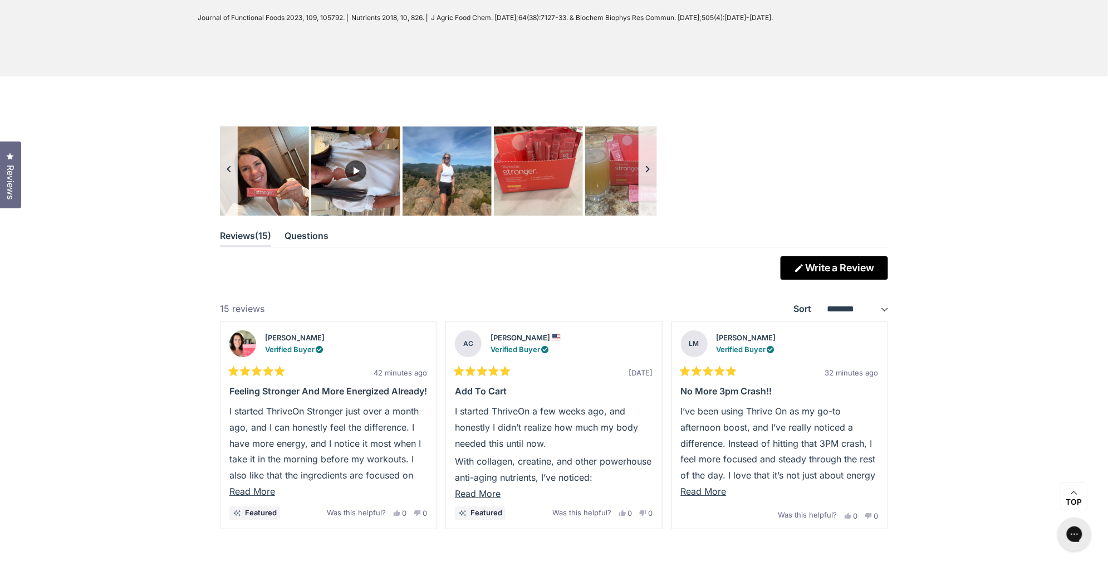
click at [653, 184] on button "Carousel of customer-uploaded media. Press left and right arrows to navigate. P…" at bounding box center [648, 170] width 18 height 89
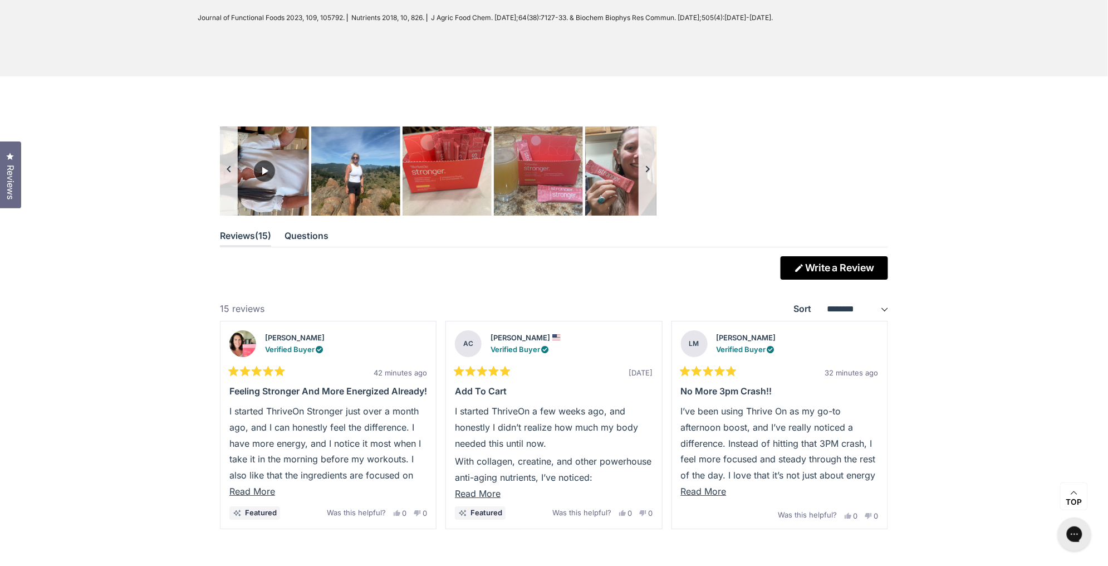
click at [653, 184] on button "Carousel of customer-uploaded media. Press left and right arrows to navigate. P…" at bounding box center [648, 170] width 18 height 89
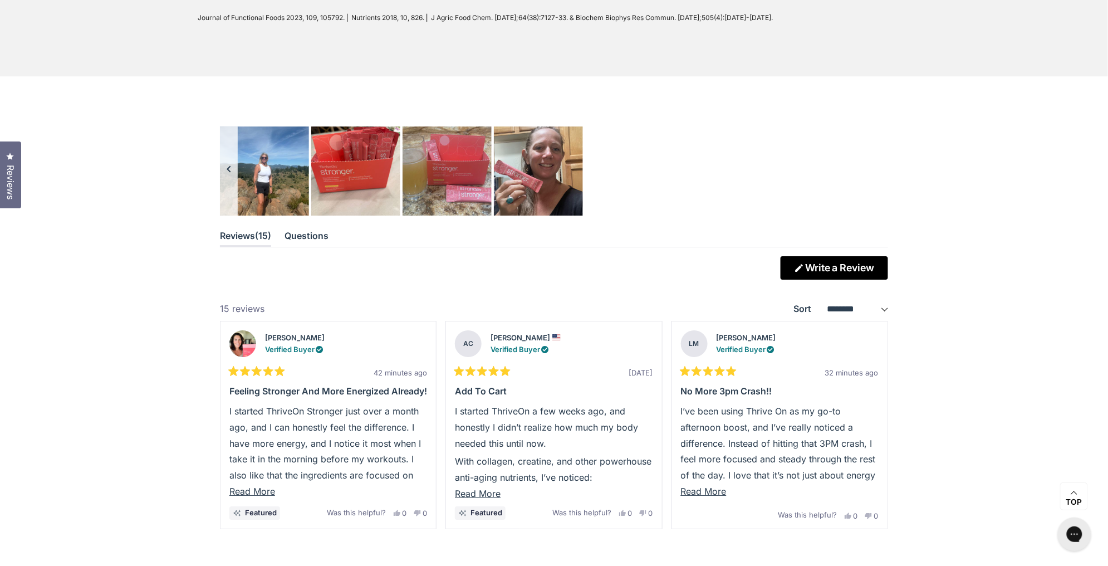
click at [653, 184] on div "Carousel of customer-uploaded media. Press left and right arrows to navigate. P…" at bounding box center [438, 170] width 437 height 89
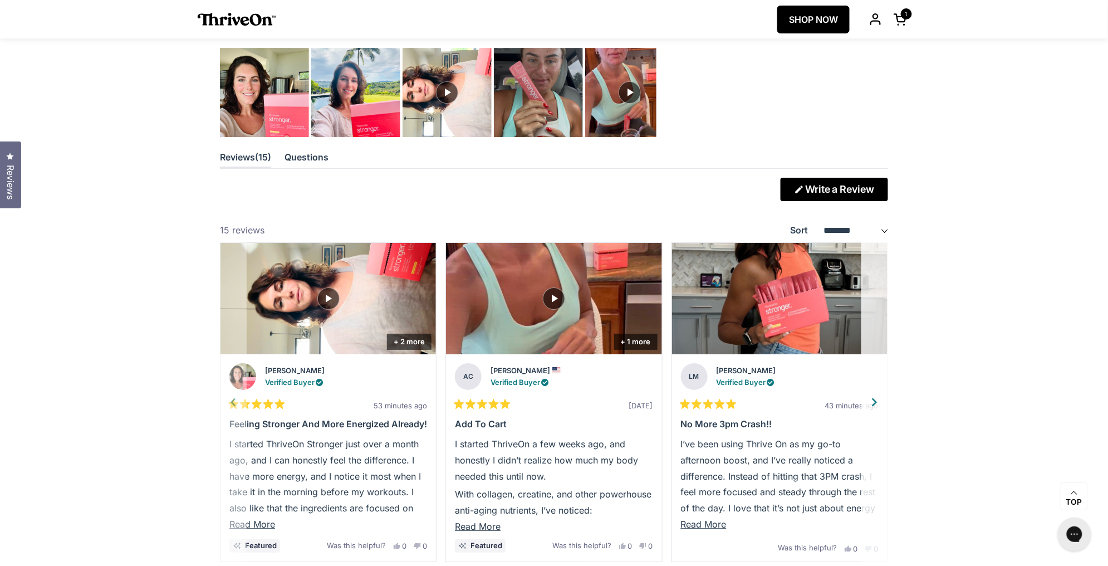
scroll to position [3065, 0]
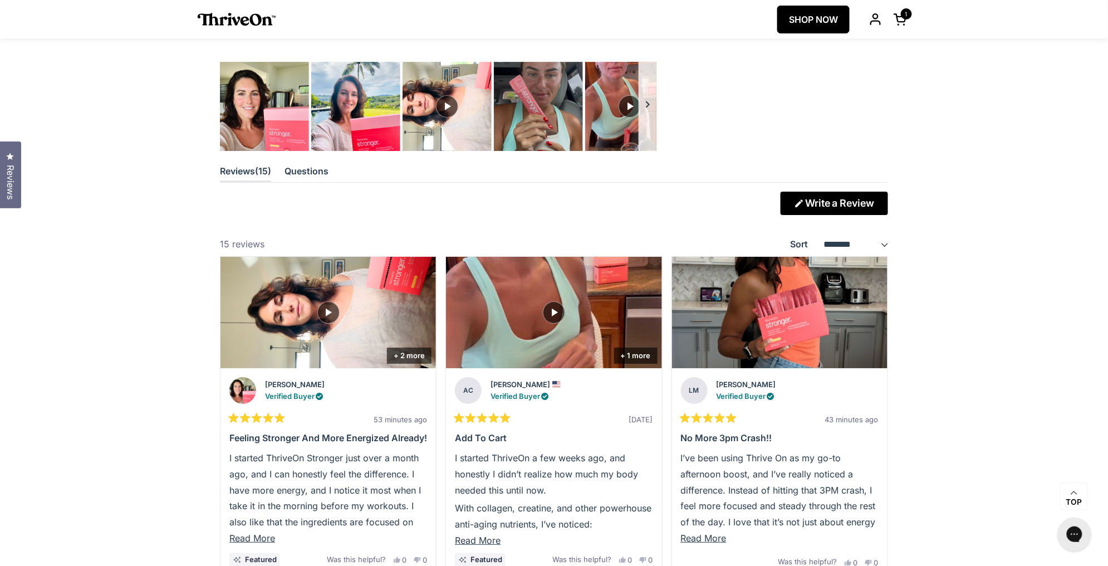
click at [647, 119] on button "Carousel of customer-uploaded media. Press left and right arrows to navigate. P…" at bounding box center [648, 106] width 18 height 89
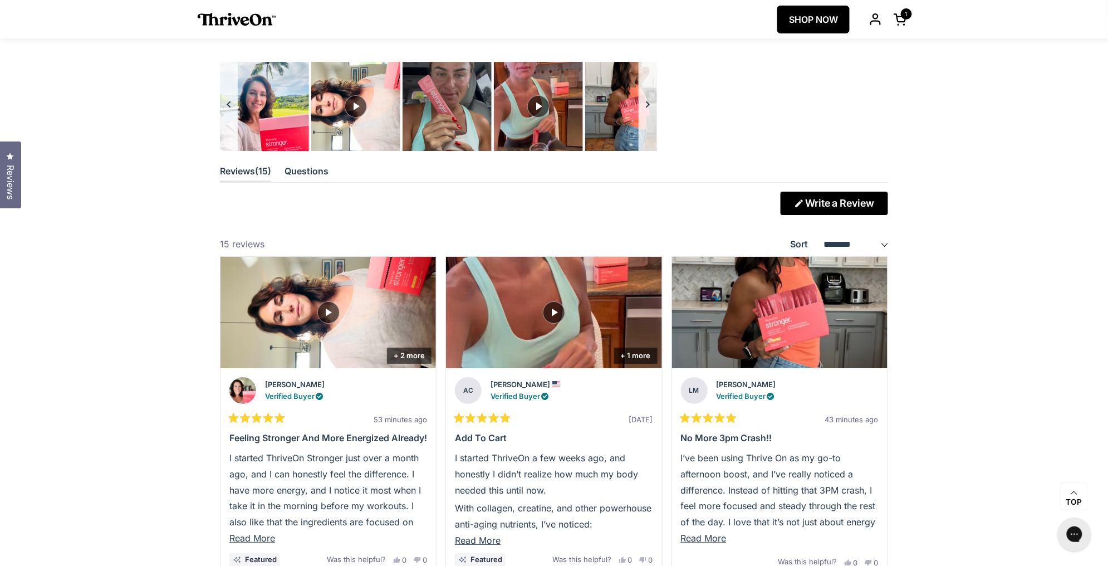
click at [647, 119] on button "Carousel of customer-uploaded media. Press left and right arrows to navigate. P…" at bounding box center [648, 106] width 18 height 89
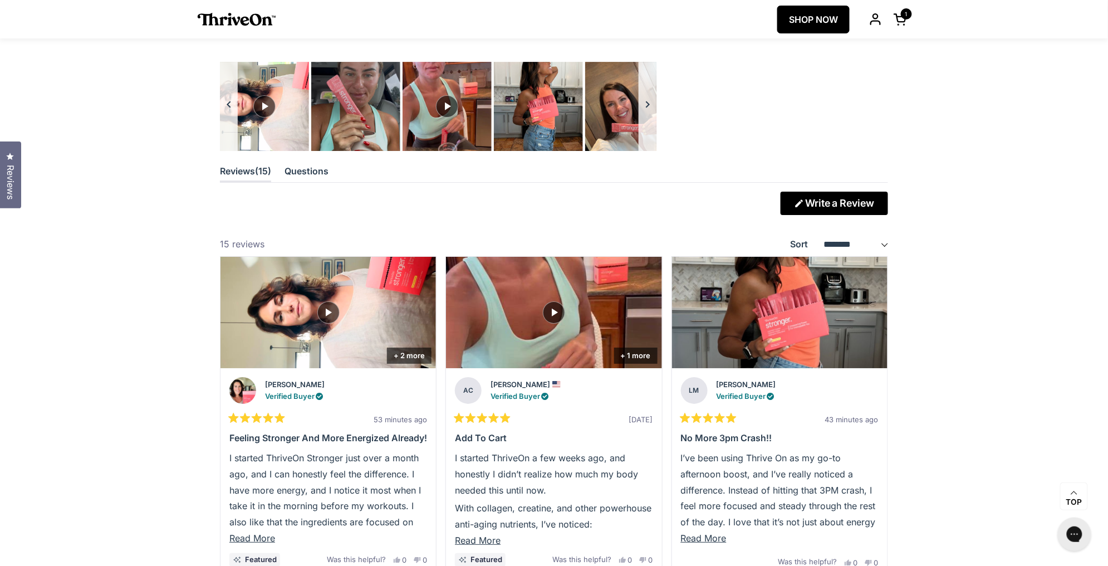
click at [647, 119] on button "Carousel of customer-uploaded media. Press left and right arrows to navigate. P…" at bounding box center [648, 106] width 18 height 89
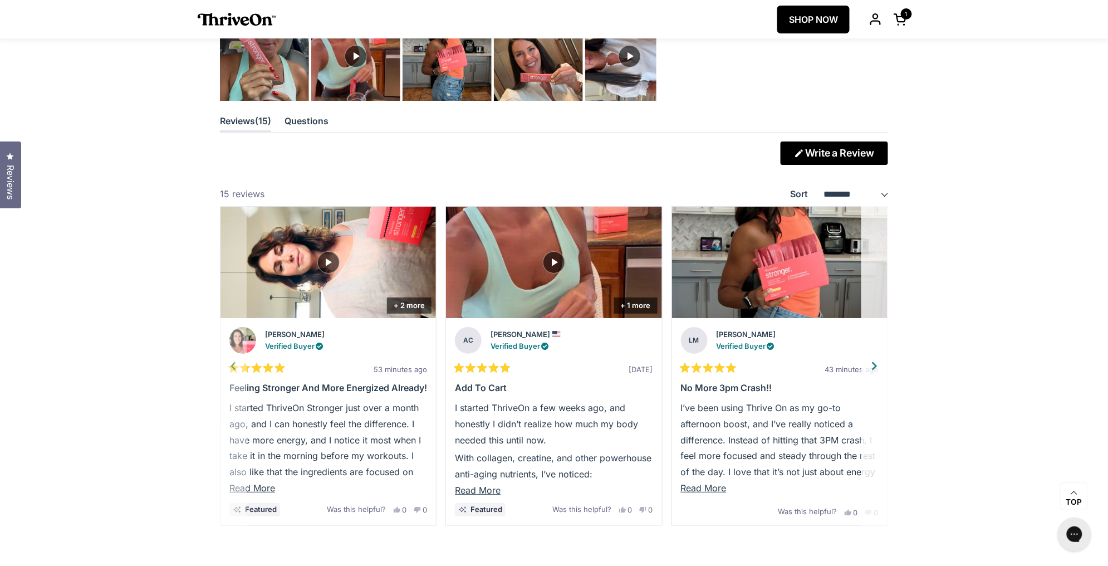
scroll to position [3115, 0]
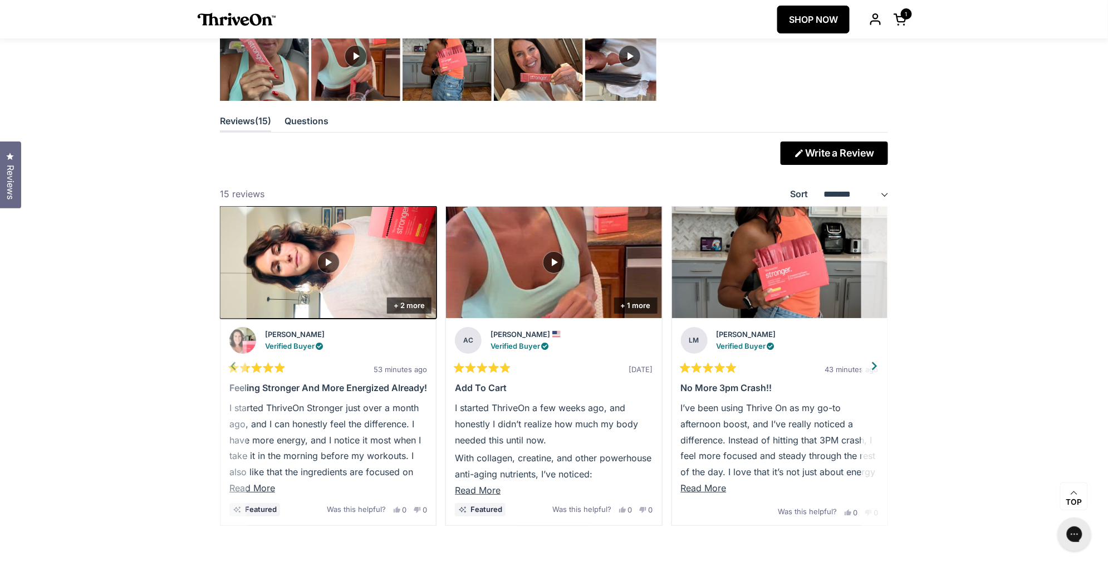
click at [361, 311] on img "Slide 1" at bounding box center [328, 262] width 227 height 117
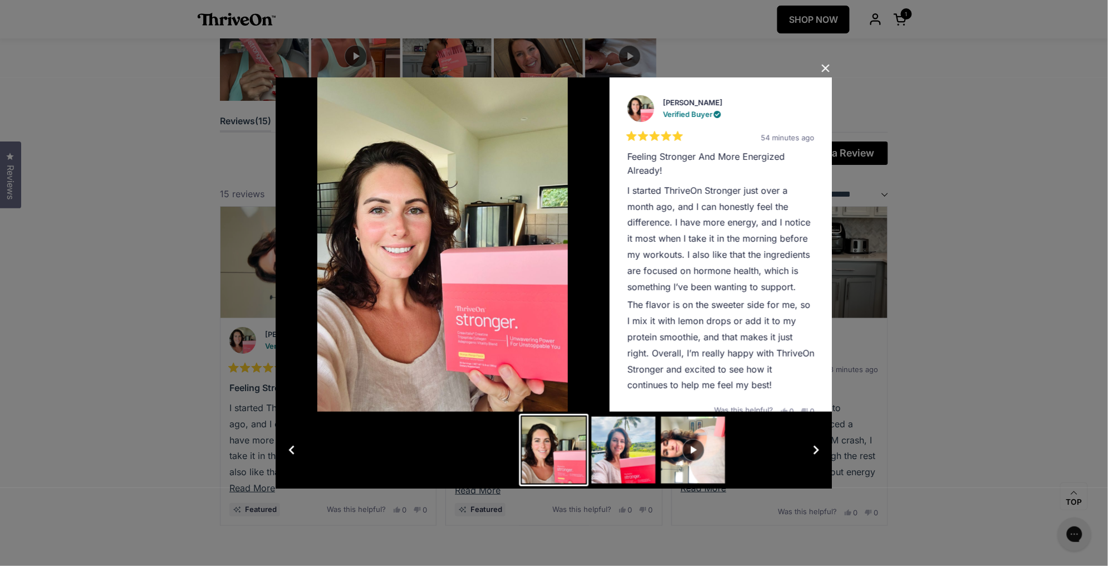
click at [820, 68] on button "Close Dialog" at bounding box center [826, 69] width 18 height 18
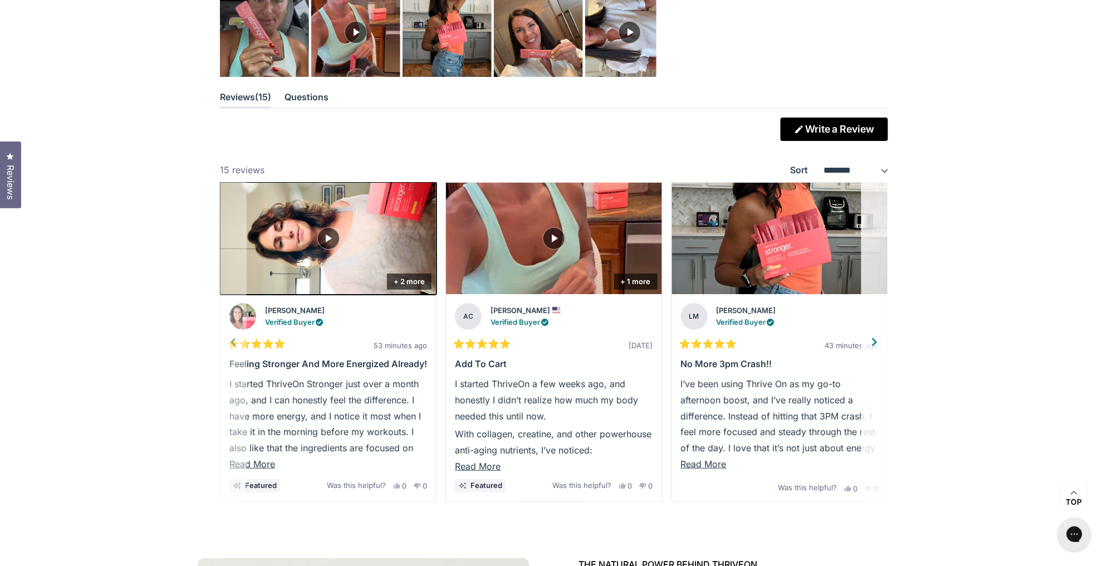
scroll to position [3184, 0]
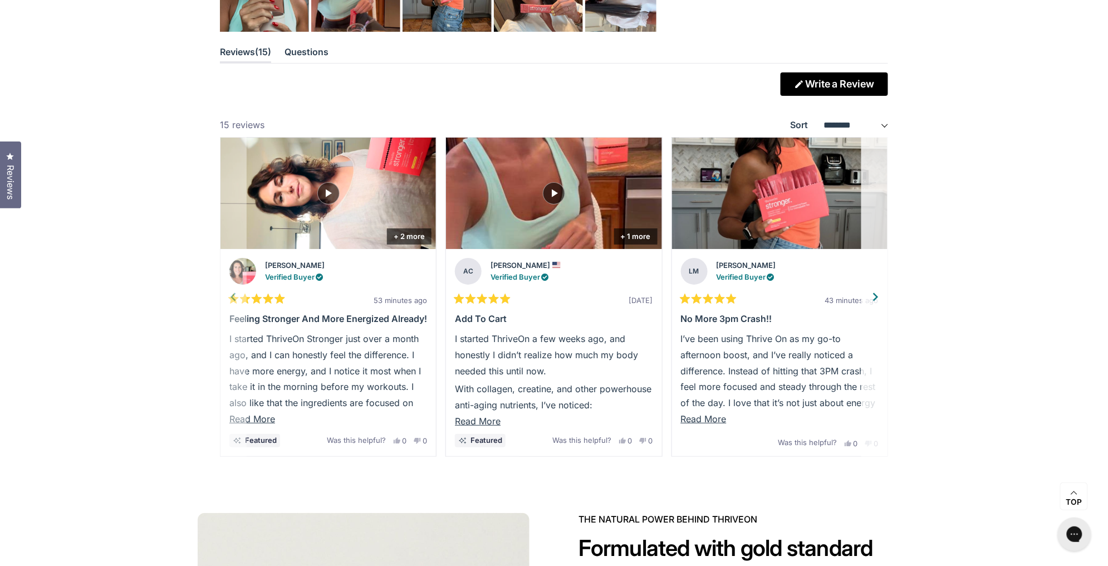
click at [876, 305] on div "Next" at bounding box center [876, 296] width 17 height 17
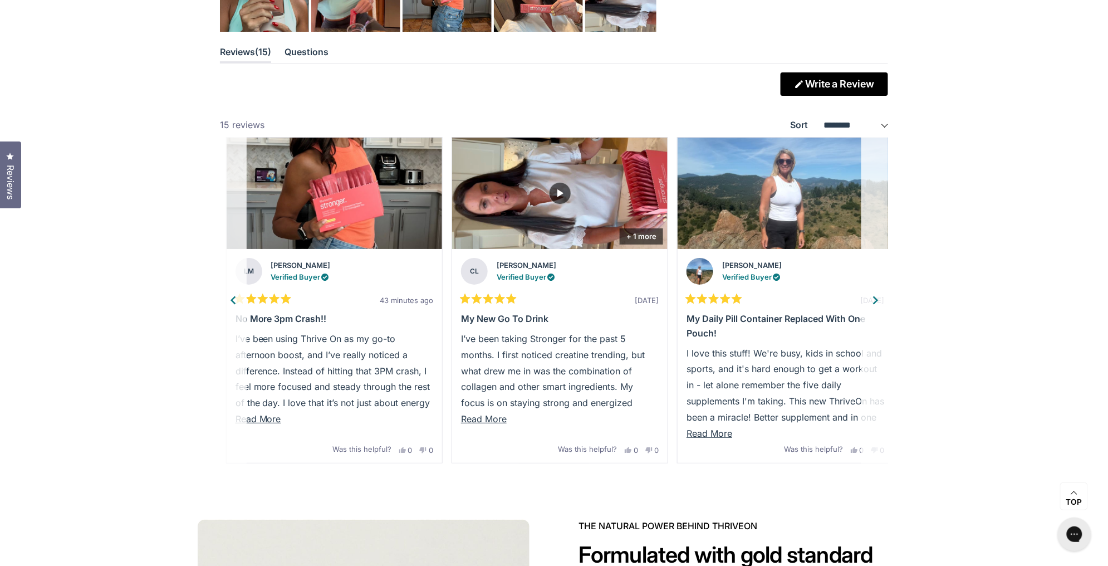
click at [876, 308] on div "Next" at bounding box center [876, 300] width 17 height 17
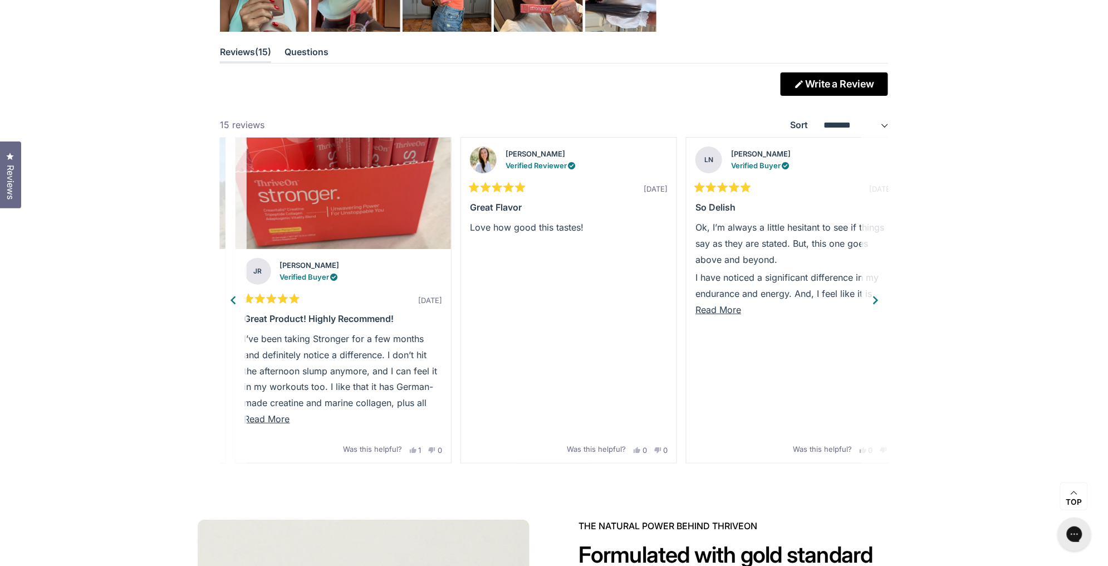
click at [876, 308] on div "Next" at bounding box center [876, 300] width 17 height 17
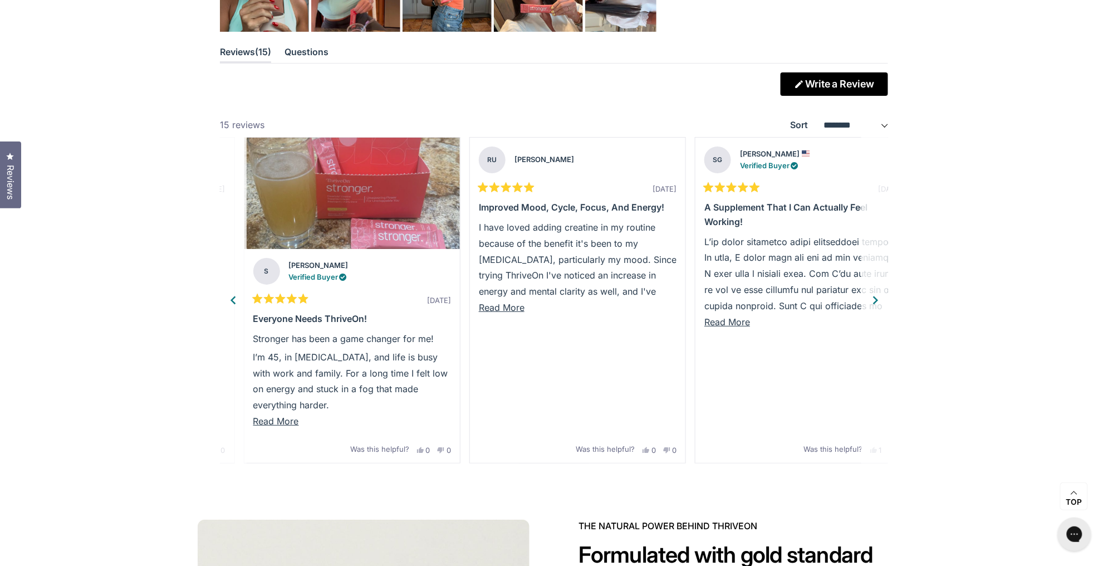
click at [876, 308] on div "Next" at bounding box center [876, 300] width 17 height 17
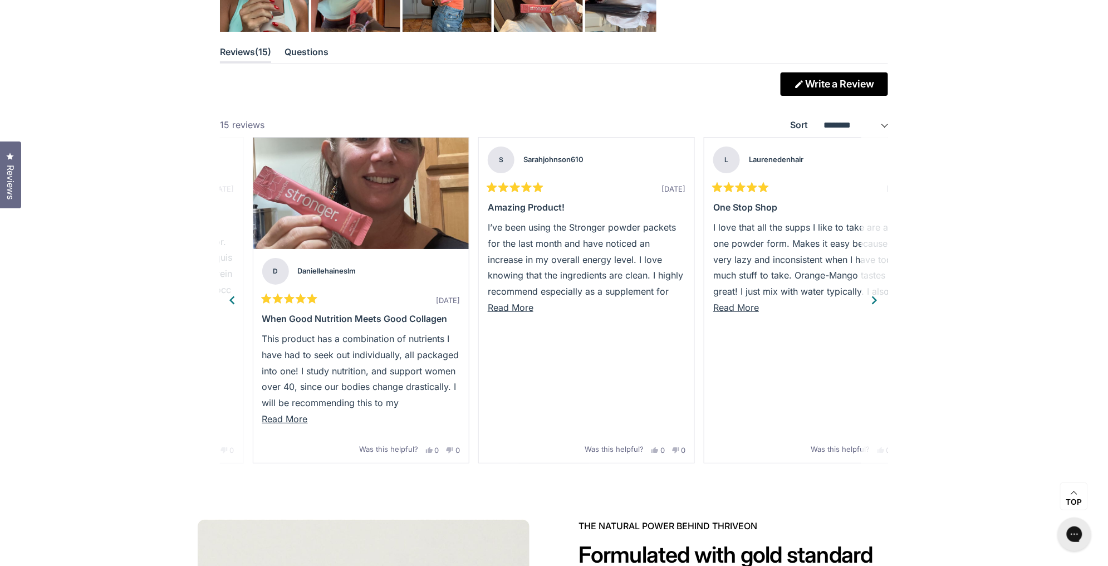
click at [234, 296] on div "Previous" at bounding box center [232, 300] width 17 height 17
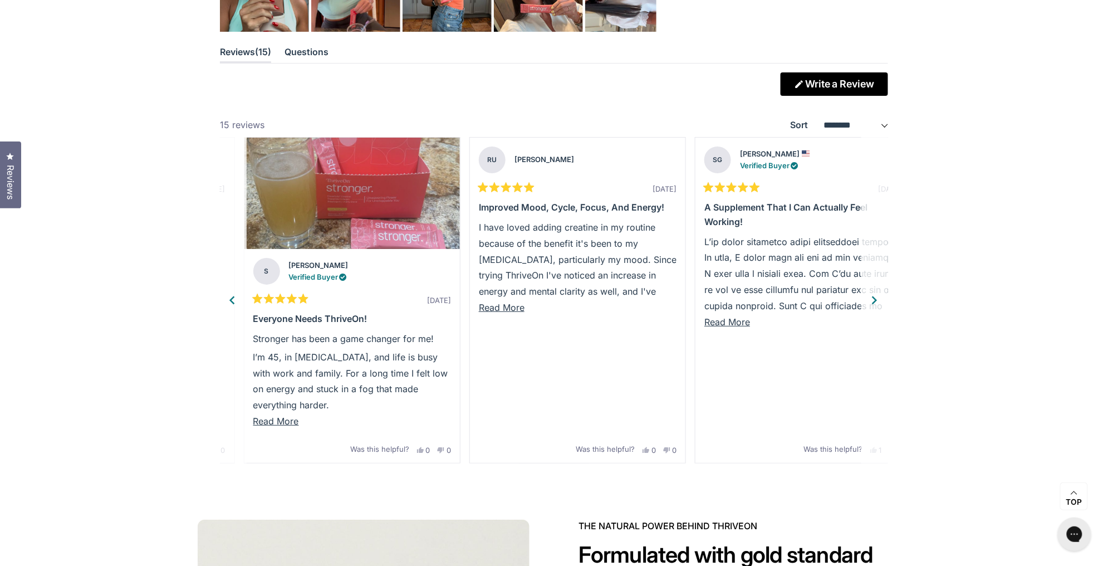
click at [234, 296] on div "Previous" at bounding box center [232, 300] width 17 height 17
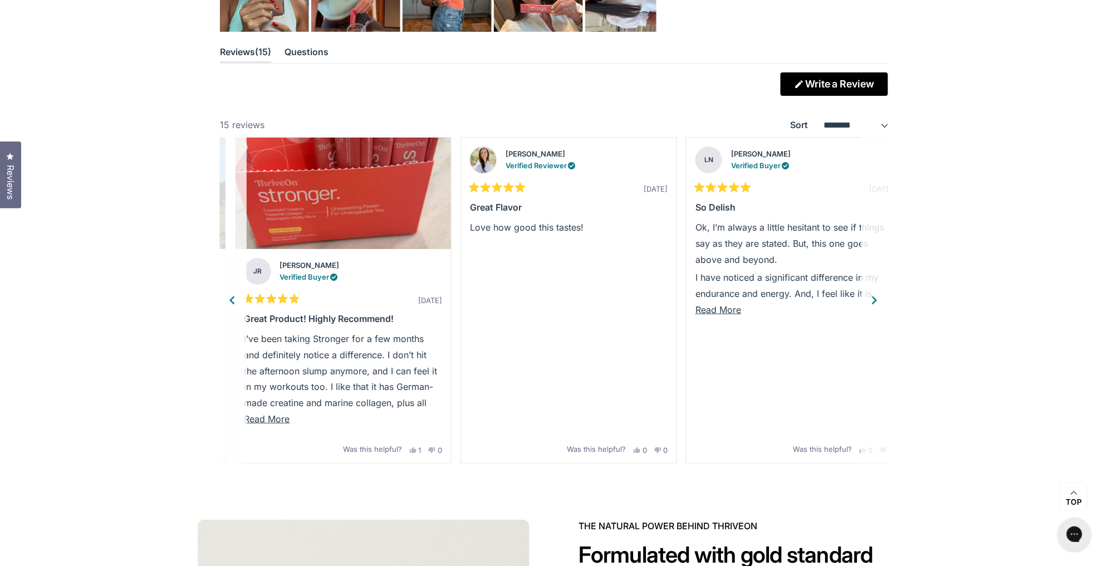
click at [234, 296] on div "Previous" at bounding box center [232, 300] width 17 height 17
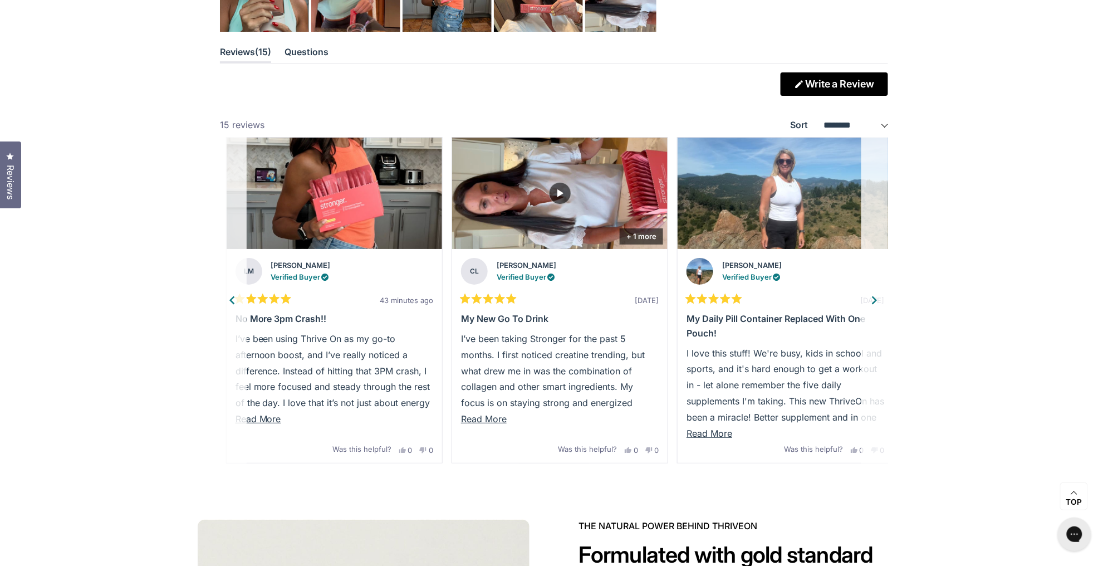
click at [234, 296] on div "Previous" at bounding box center [232, 300] width 17 height 17
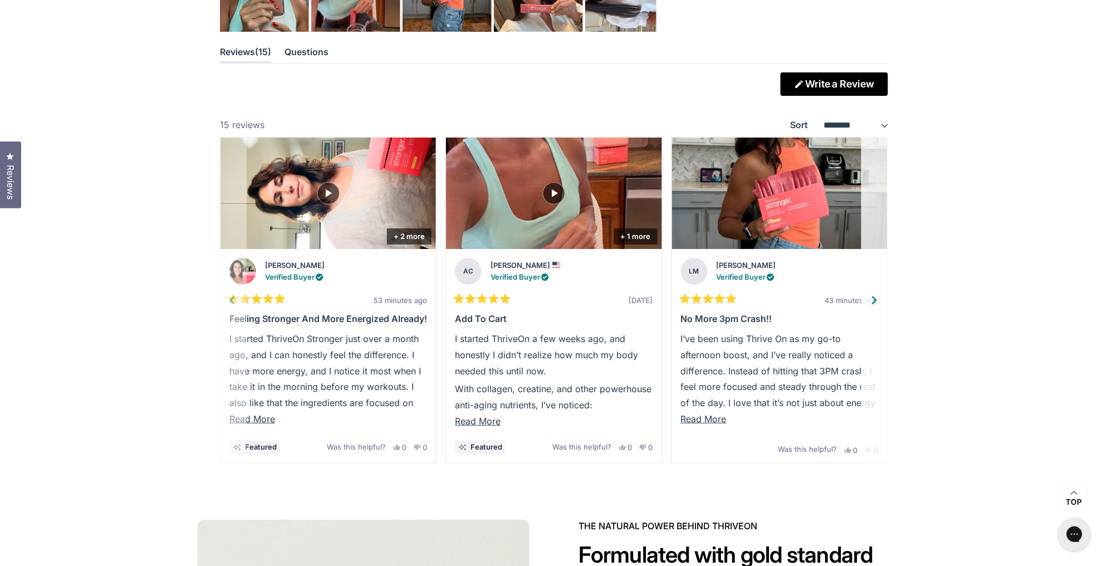
click at [234, 296] on use "Slide 1" at bounding box center [233, 298] width 11 height 10
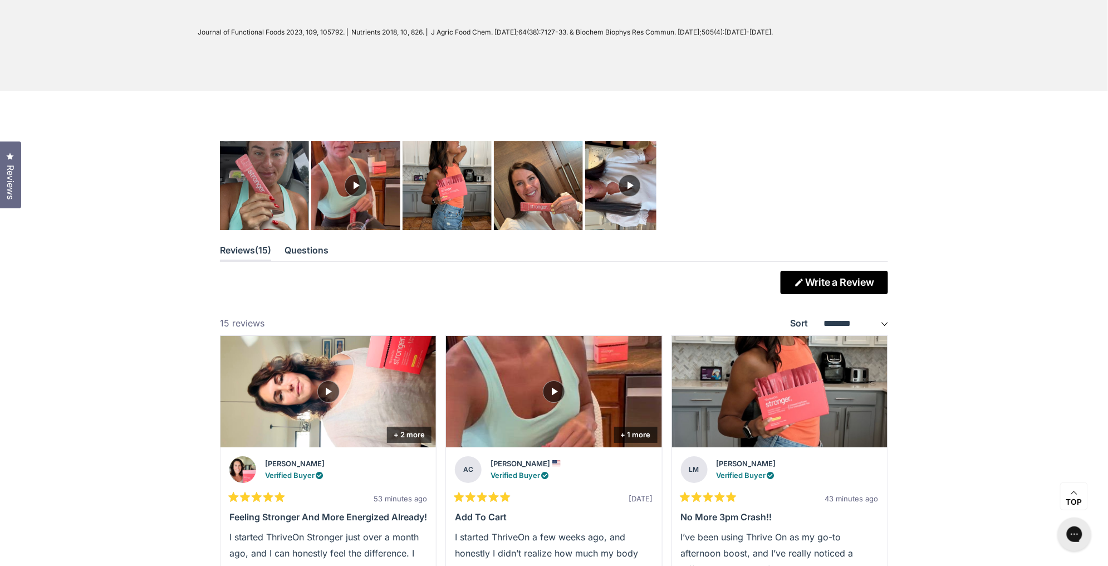
scroll to position [2986, 0]
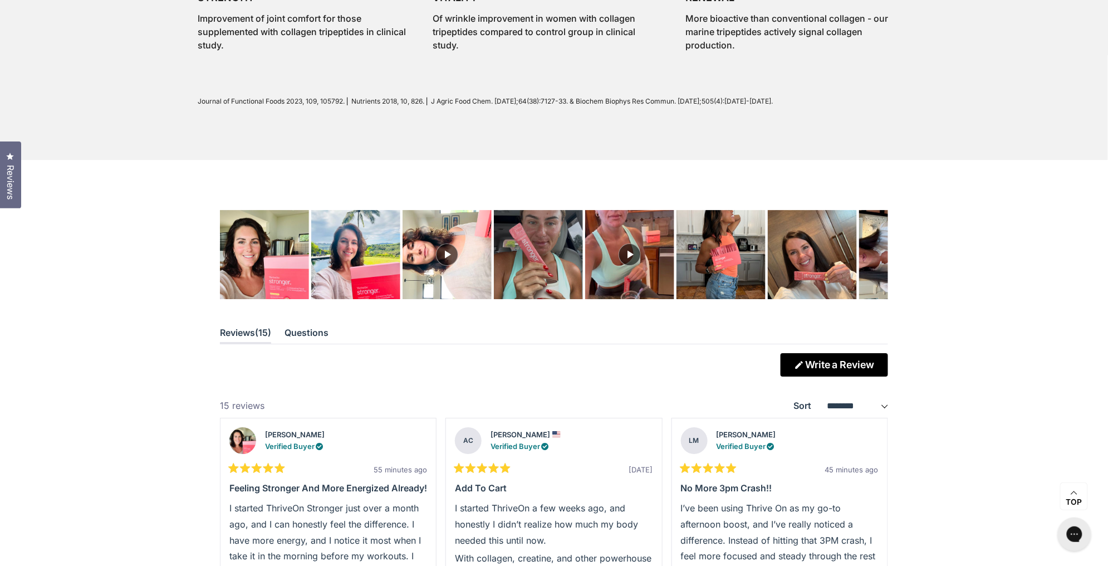
scroll to position [2917, 0]
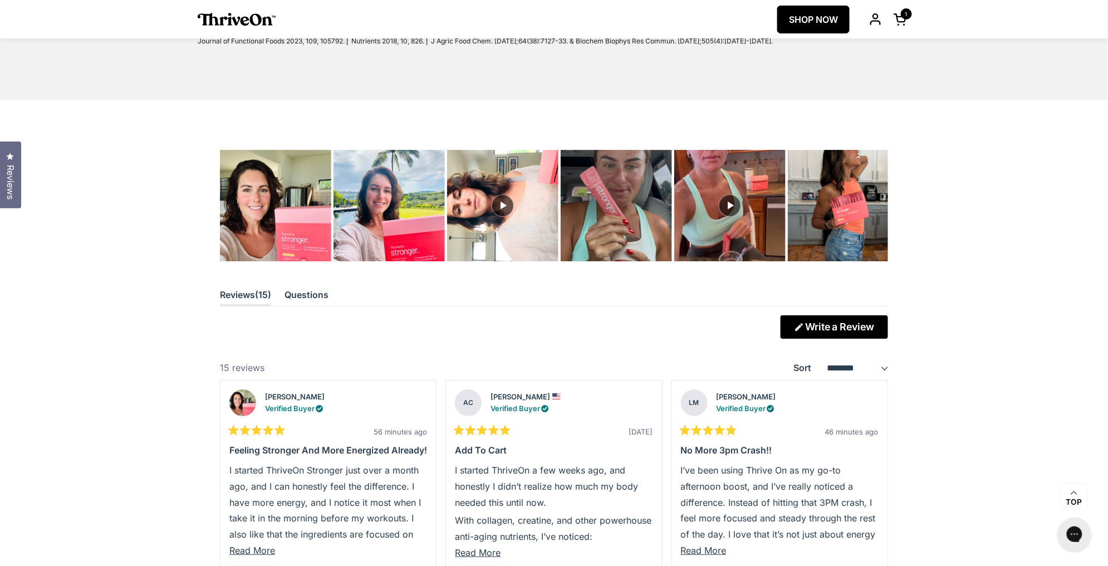
scroll to position [2974, 0]
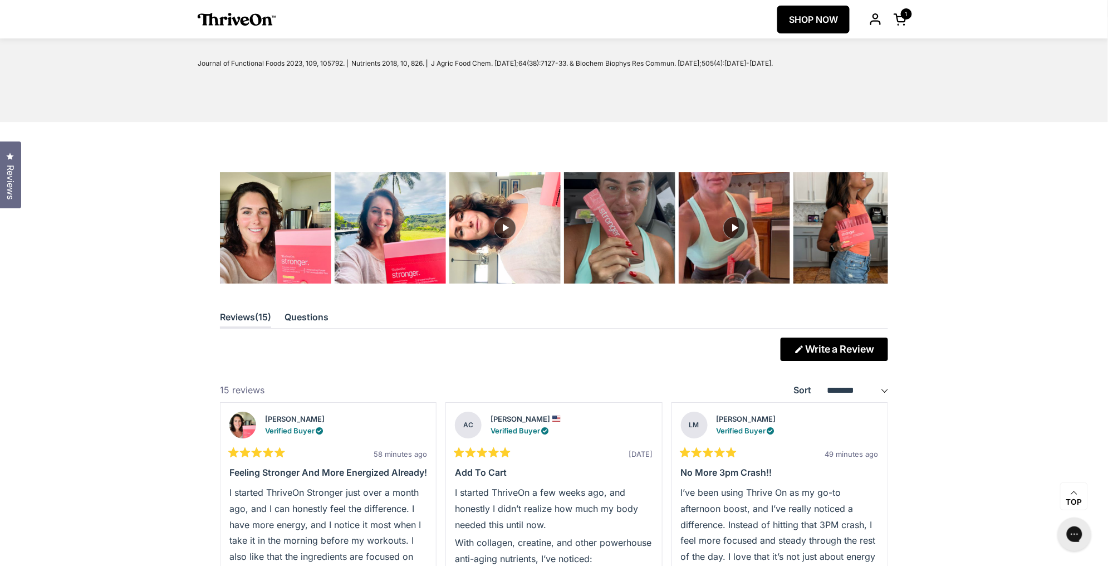
scroll to position [2937, 0]
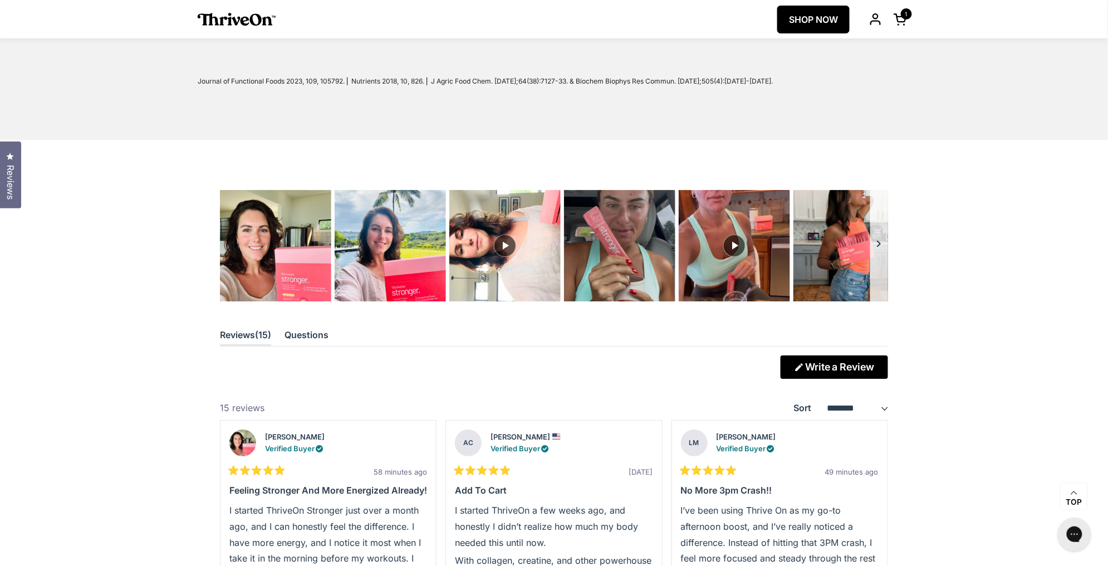
click at [887, 262] on button "Carousel of customer-uploaded media. Press left and right arrows to navigate. P…" at bounding box center [879, 245] width 18 height 111
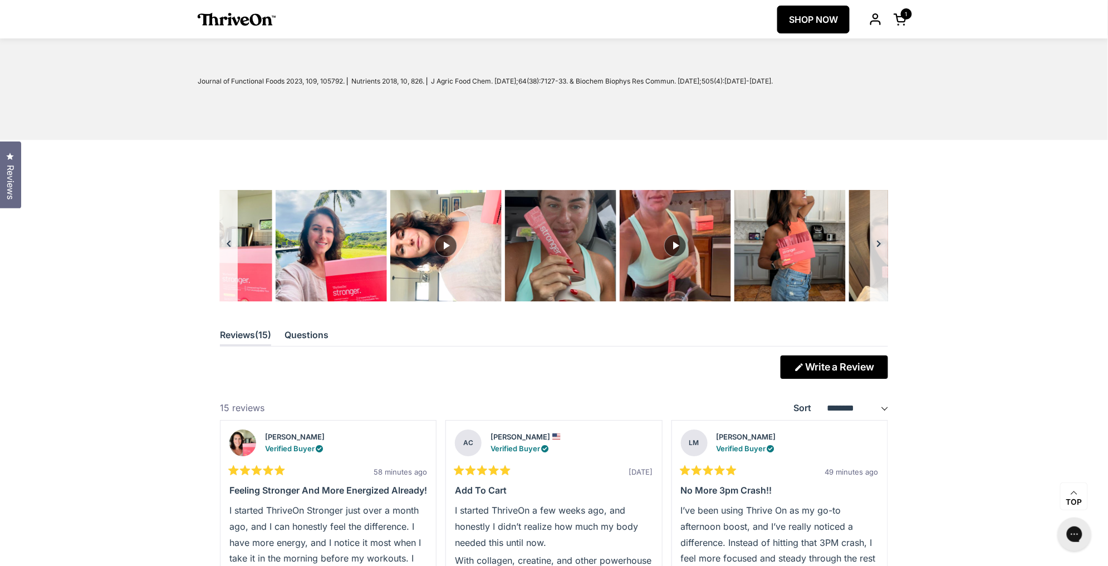
click at [887, 262] on button "Carousel of customer-uploaded media. Press left and right arrows to navigate. P…" at bounding box center [879, 245] width 18 height 111
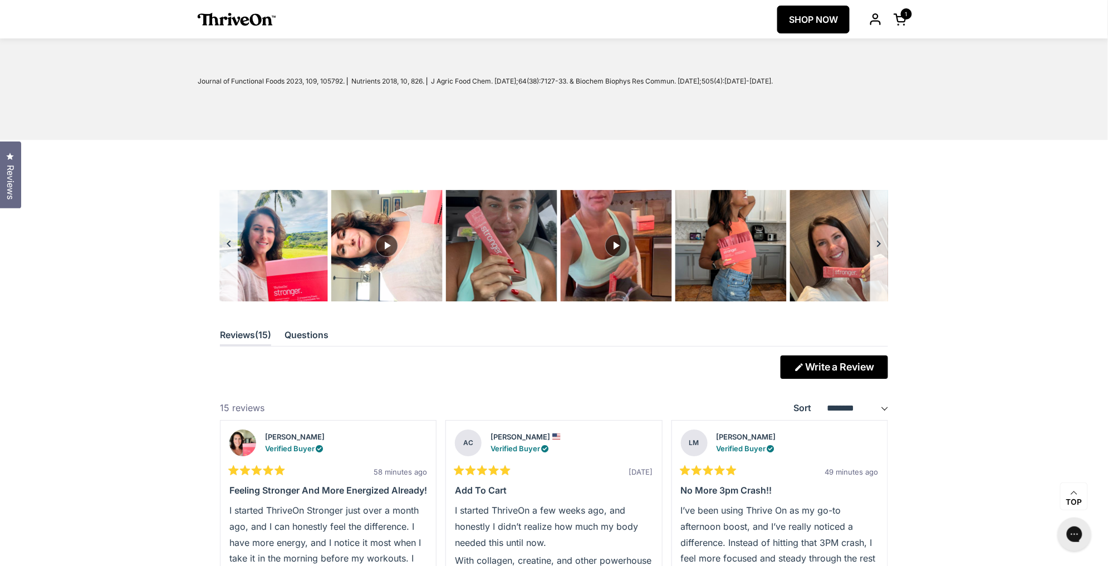
click at [887, 262] on button "Carousel of customer-uploaded media. Press left and right arrows to navigate. P…" at bounding box center [879, 245] width 18 height 111
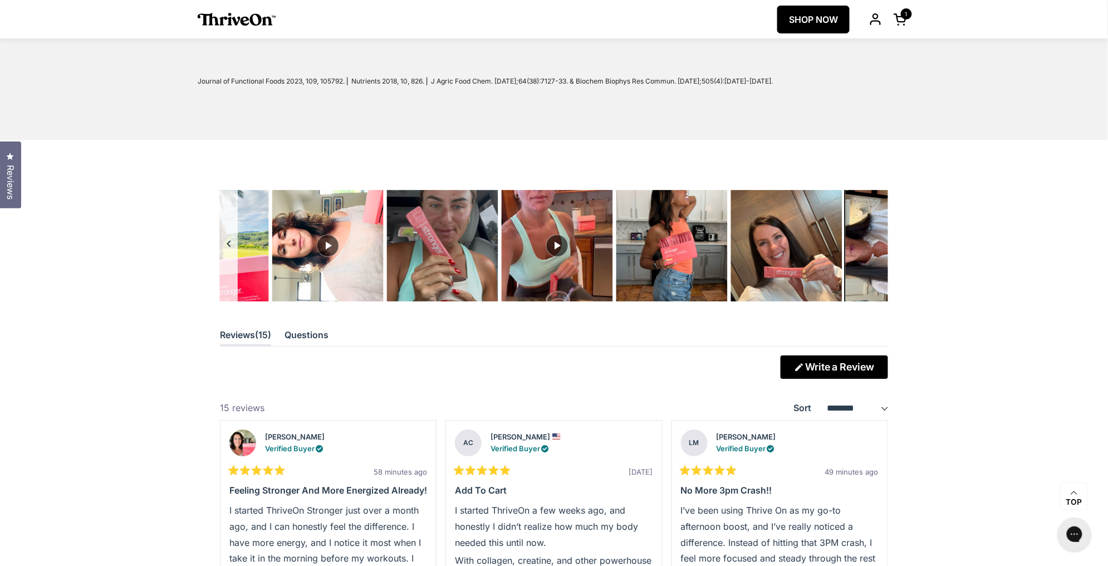
click at [887, 262] on img "Carousel of customer-uploaded media. Press left and right arrows to navigate. P…" at bounding box center [901, 245] width 111 height 111
click at [869, 255] on img "Carousel of customer-uploaded media. Press left and right arrows to navigate. P…" at bounding box center [901, 245] width 117 height 117
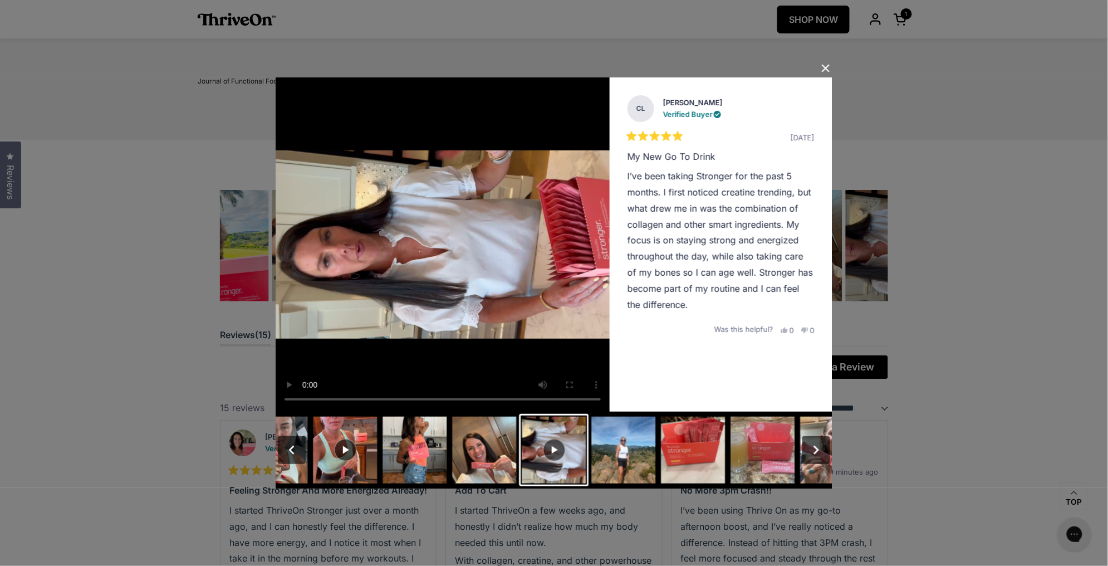
click at [822, 67] on button "Close Dialog" at bounding box center [826, 69] width 18 height 18
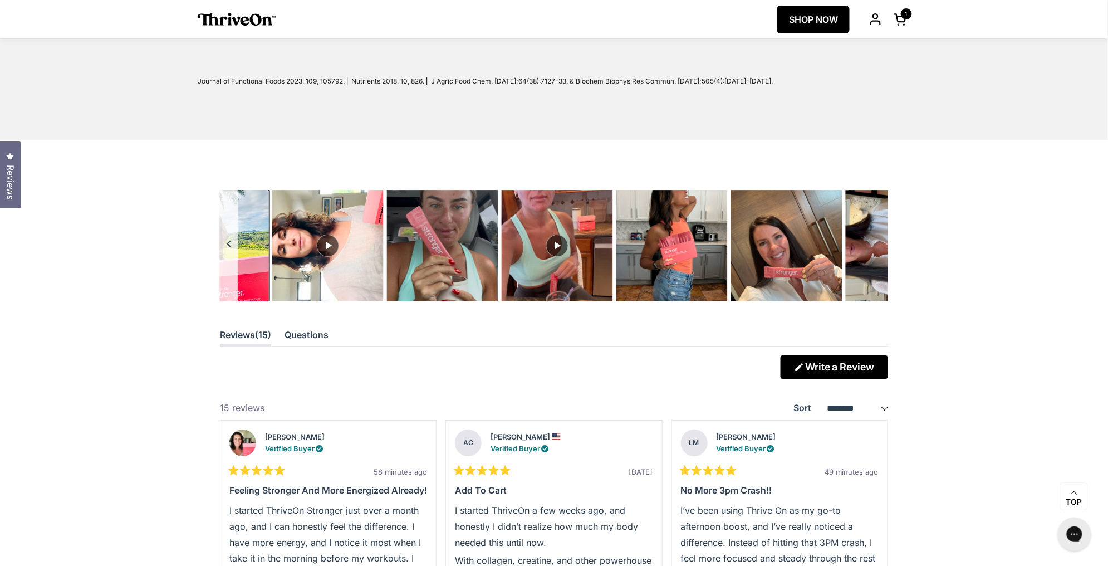
click at [254, 283] on img "Carousel of customer-uploaded media. Press left and right arrows to navigate. P…" at bounding box center [213, 245] width 117 height 117
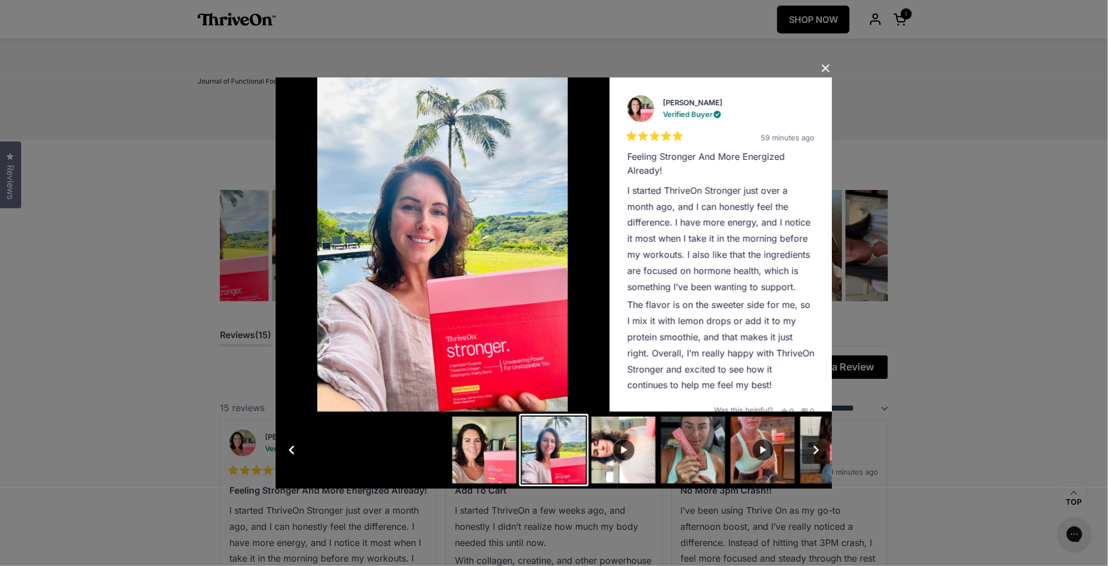
click at [816, 449] on button "button" at bounding box center [816, 450] width 28 height 28
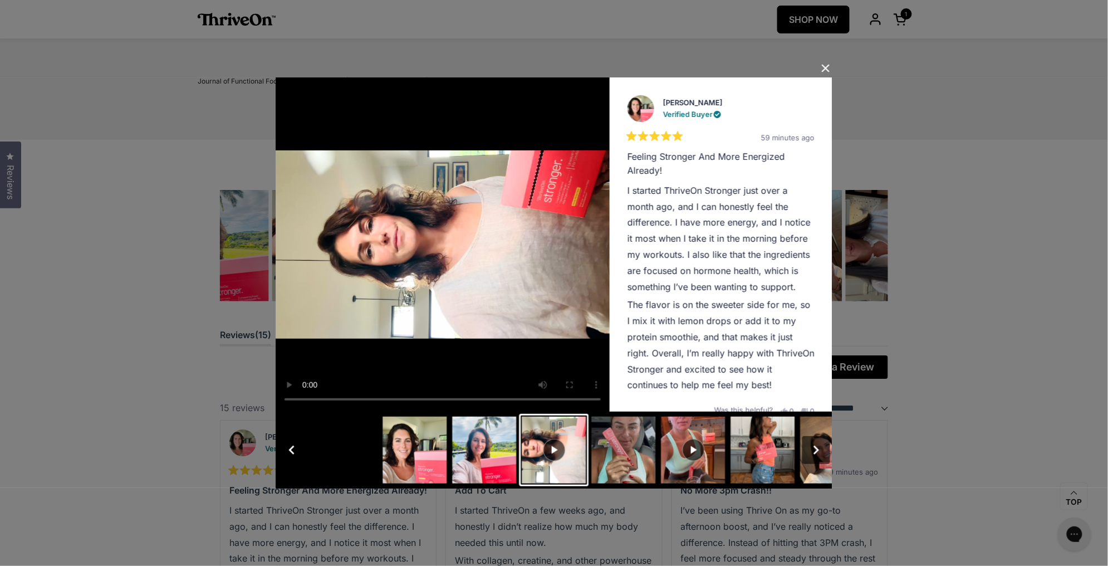
click at [816, 449] on button "button" at bounding box center [816, 450] width 28 height 28
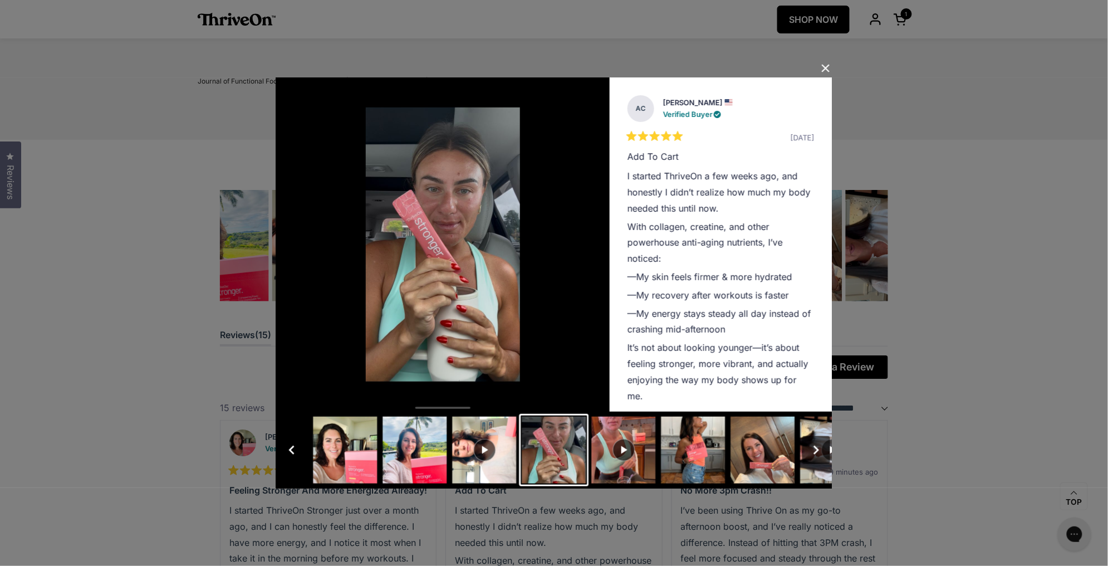
click at [816, 449] on button "button" at bounding box center [816, 450] width 28 height 28
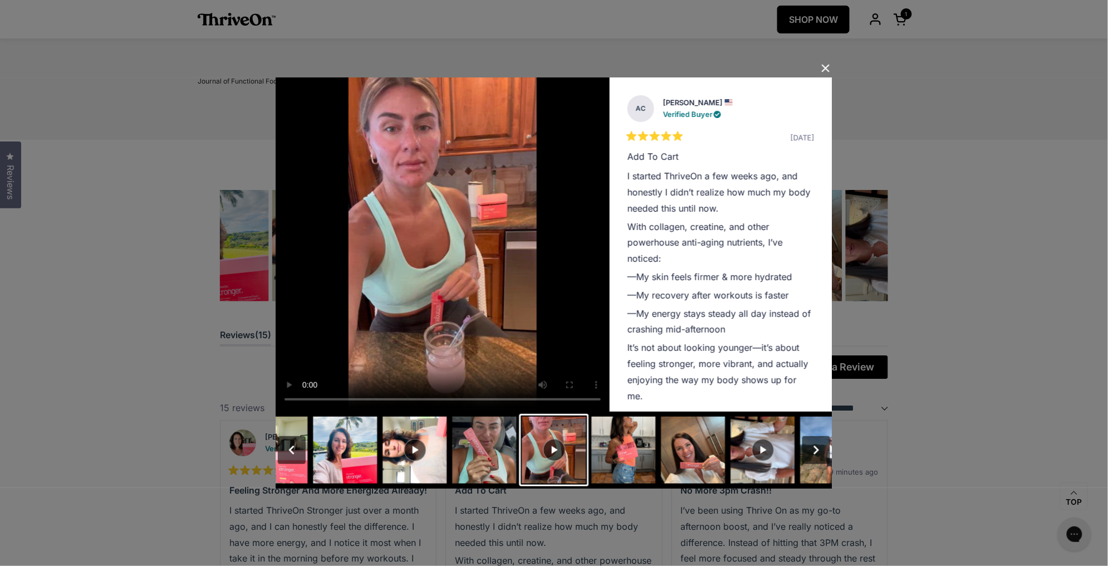
click at [816, 449] on button "button" at bounding box center [816, 450] width 28 height 28
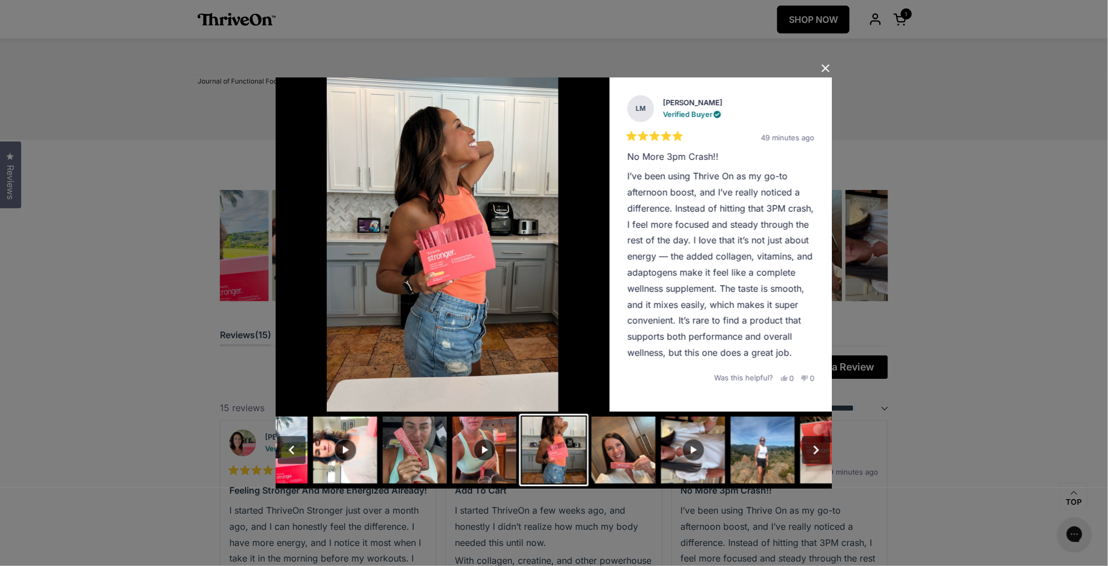
click at [824, 68] on button "Close Dialog" at bounding box center [826, 69] width 18 height 18
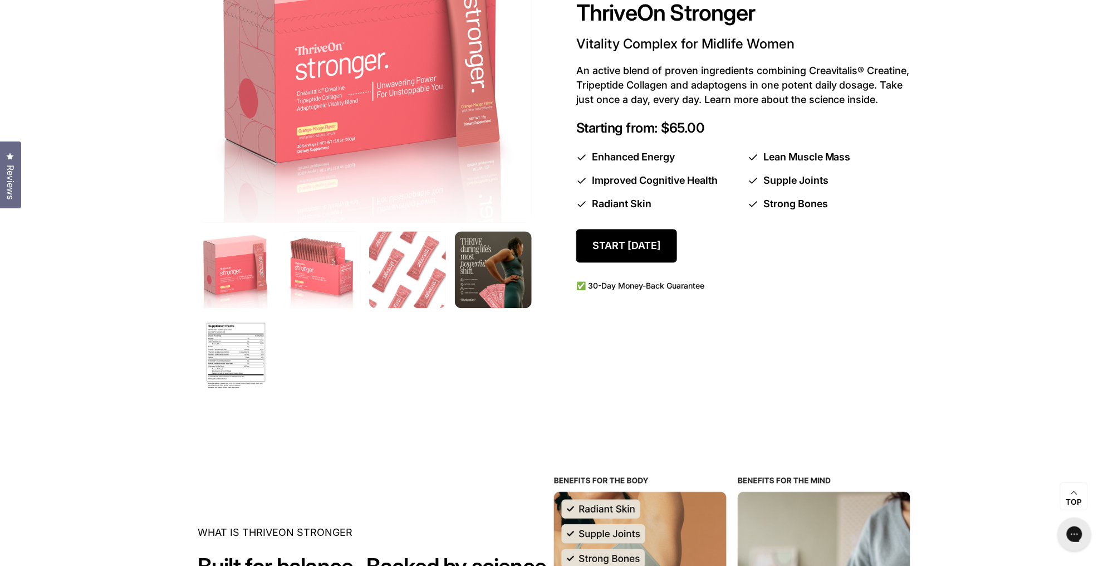
scroll to position [773, 0]
click at [616, 256] on link "Start today" at bounding box center [626, 246] width 101 height 34
